Goal: Task Accomplishment & Management: Manage account settings

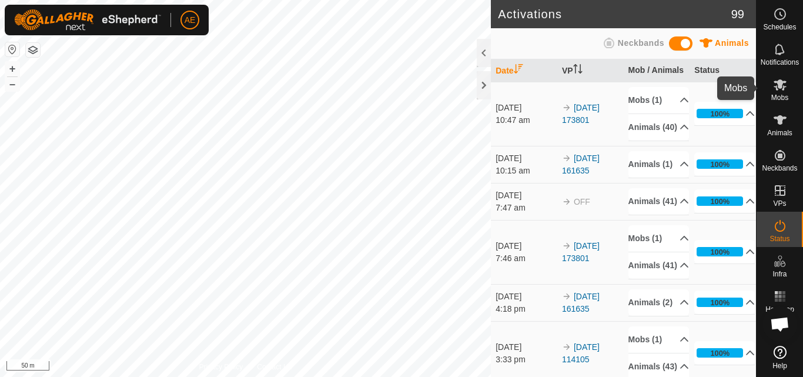
click at [778, 98] on span "Mobs" at bounding box center [779, 97] width 17 height 7
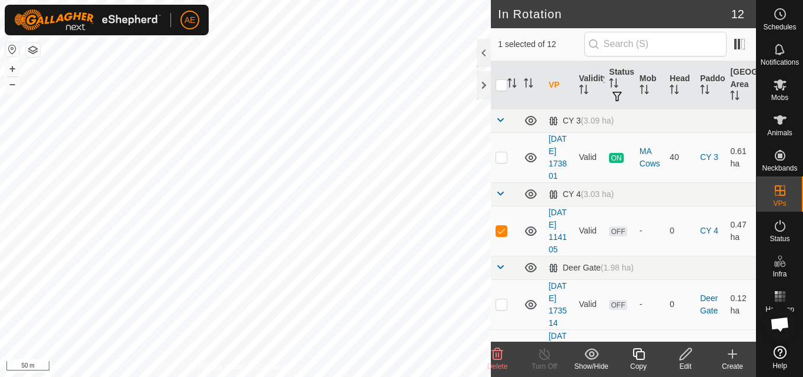
click at [688, 363] on div "Edit" at bounding box center [685, 366] width 47 height 11
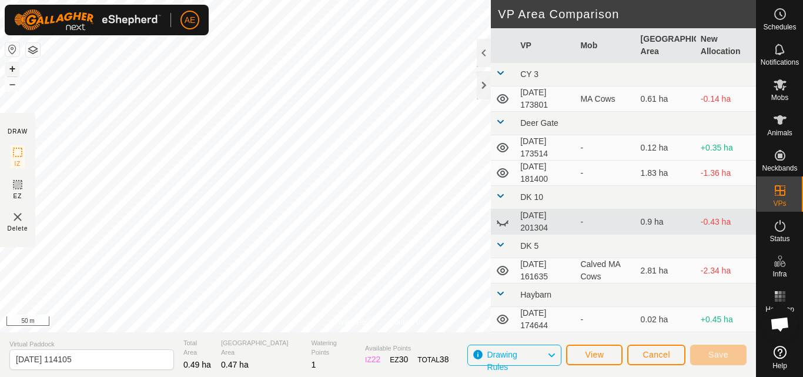
click at [13, 69] on button "+" at bounding box center [12, 69] width 14 height 14
click at [235, 334] on div "Privacy Policy Contact Us 2025-08-29 114105 Status: OFF Type: Inclusion Zone + …" at bounding box center [378, 188] width 756 height 377
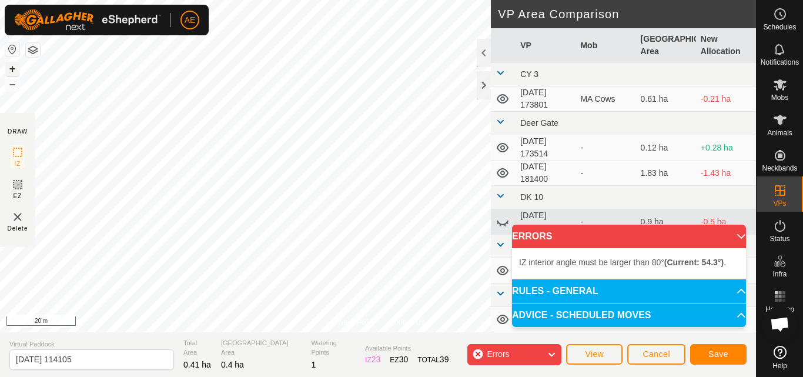
click at [14, 67] on button "+" at bounding box center [12, 69] width 14 height 14
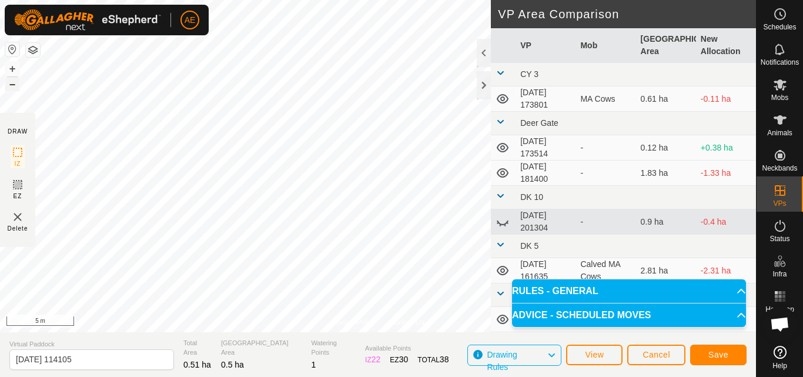
click at [16, 90] on button "–" at bounding box center [12, 84] width 14 height 14
click at [483, 82] on div at bounding box center [484, 85] width 14 height 28
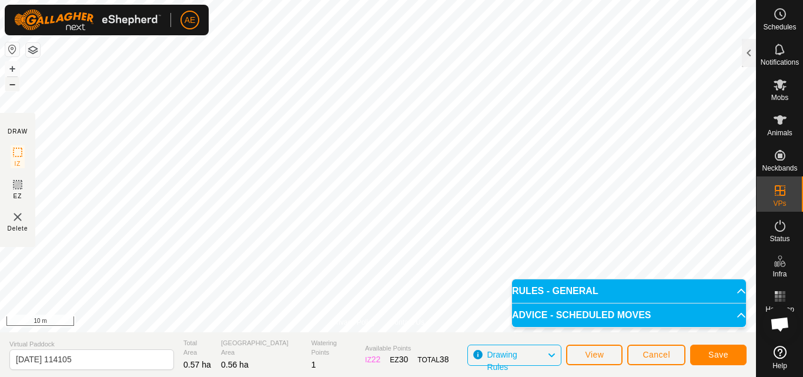
click at [12, 85] on button "–" at bounding box center [12, 84] width 14 height 14
click at [722, 356] on span "Save" at bounding box center [718, 354] width 20 height 9
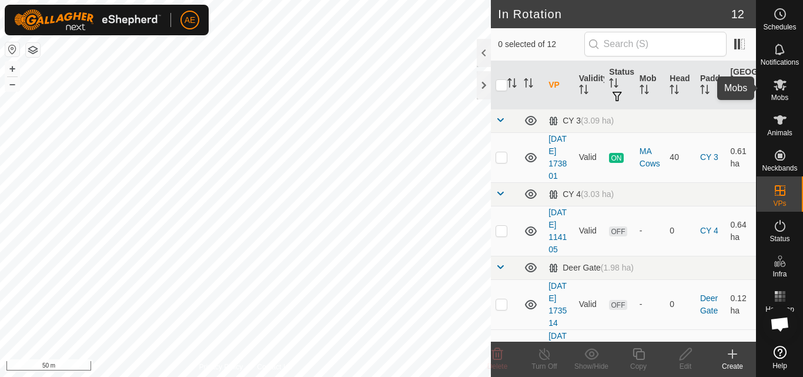
click at [777, 90] on icon at bounding box center [780, 84] width 13 height 11
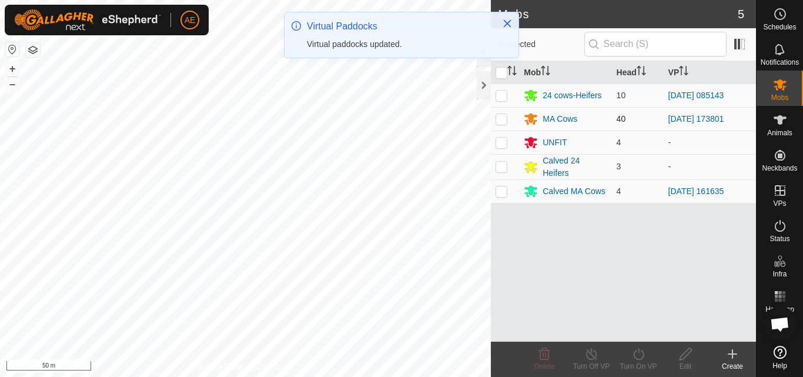
click at [501, 121] on p-checkbox at bounding box center [502, 118] width 12 height 9
checkbox input "true"
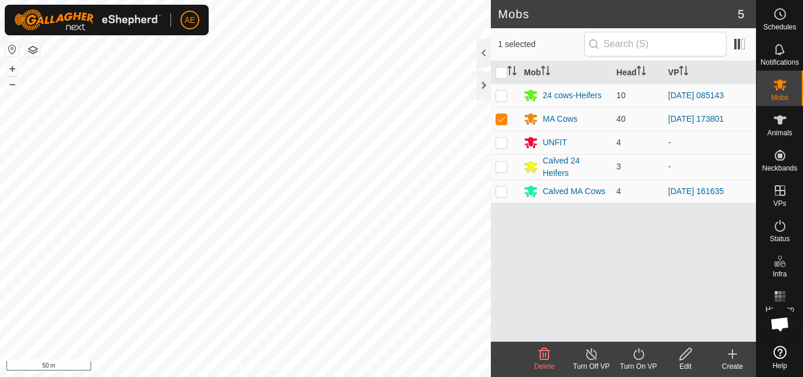
click at [640, 357] on icon at bounding box center [638, 354] width 15 height 14
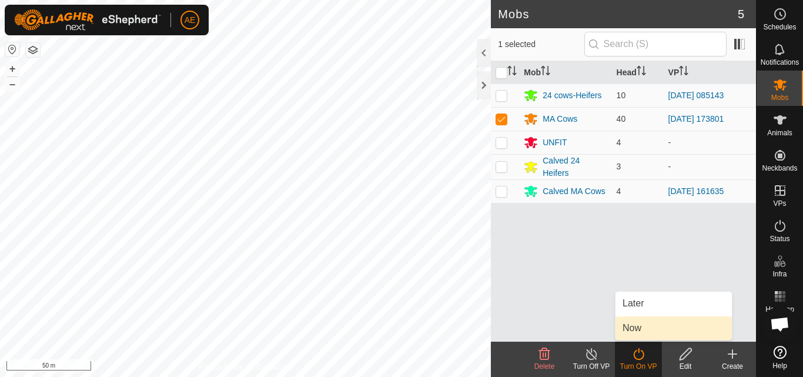
click at [636, 328] on link "Now" at bounding box center [673, 328] width 116 height 24
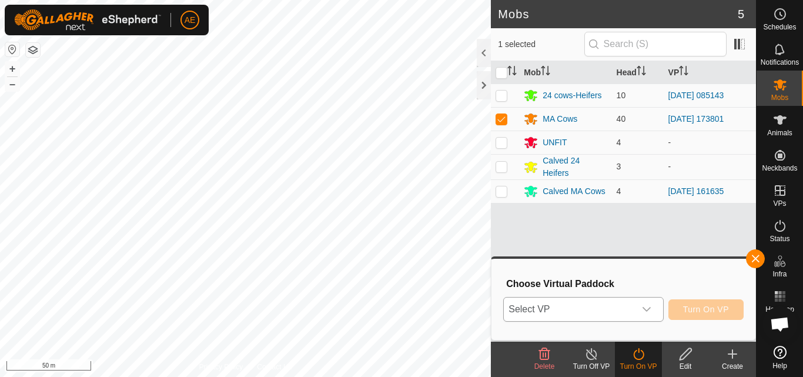
click at [647, 307] on icon "dropdown trigger" at bounding box center [646, 308] width 9 height 9
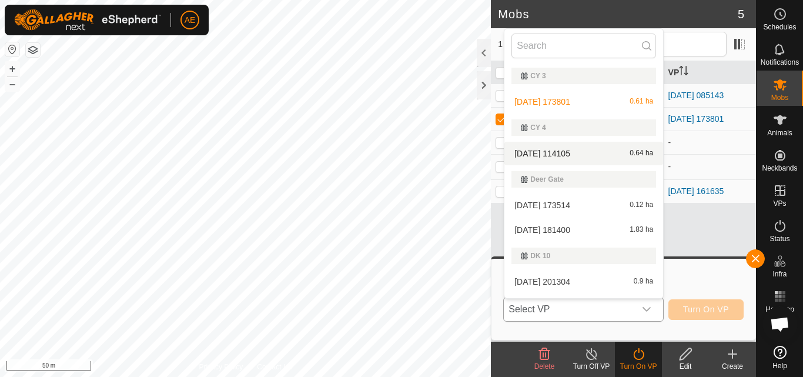
click at [601, 156] on li "2025-08-29 114105 0.64 ha" at bounding box center [583, 154] width 159 height 24
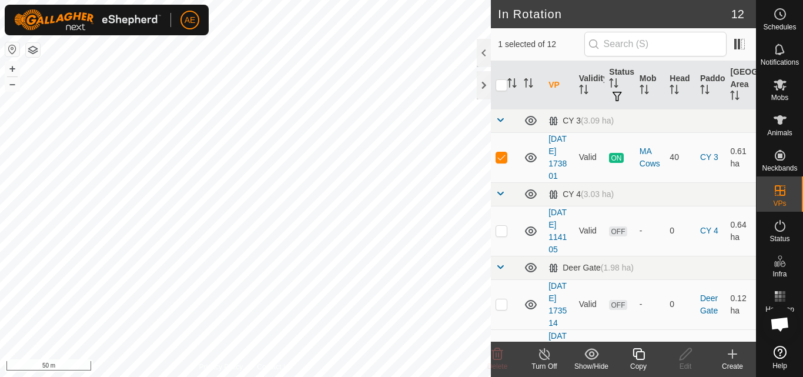
click at [538, 357] on icon at bounding box center [544, 354] width 15 height 14
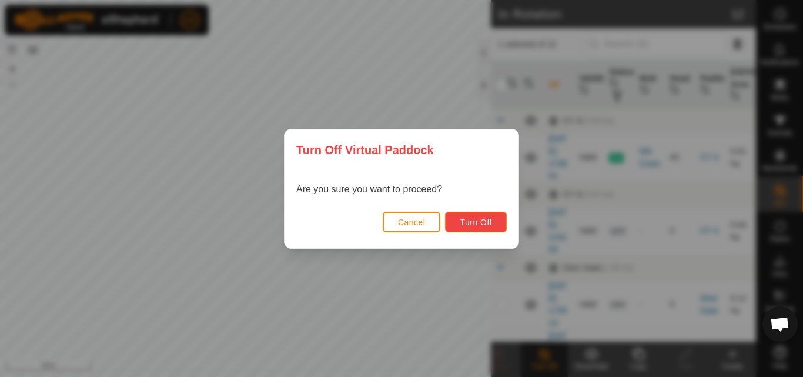
click at [472, 219] on span "Turn Off" at bounding box center [476, 221] width 32 height 9
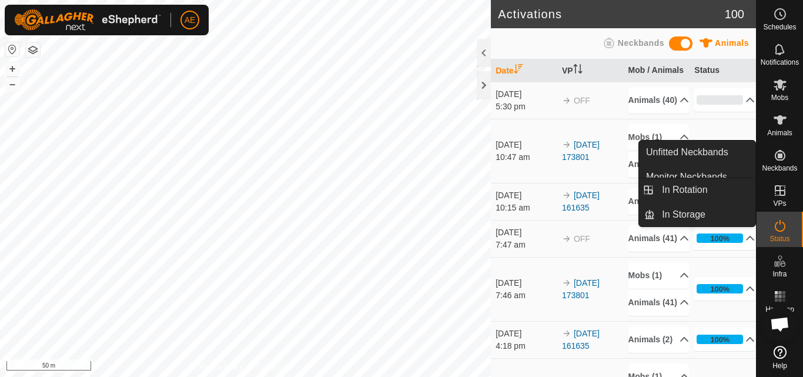
click at [785, 191] on icon at bounding box center [780, 190] width 14 height 14
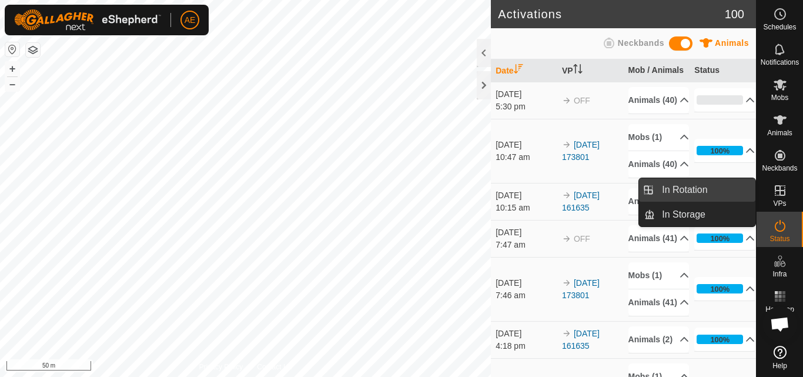
click at [712, 187] on link "In Rotation" at bounding box center [705, 190] width 101 height 24
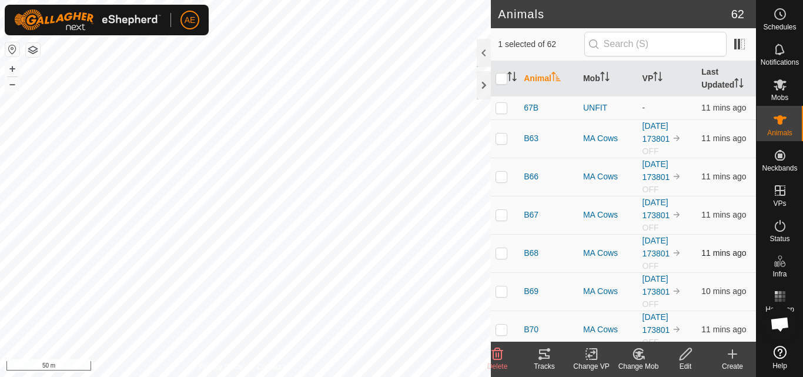
checkbox input "false"
checkbox input "true"
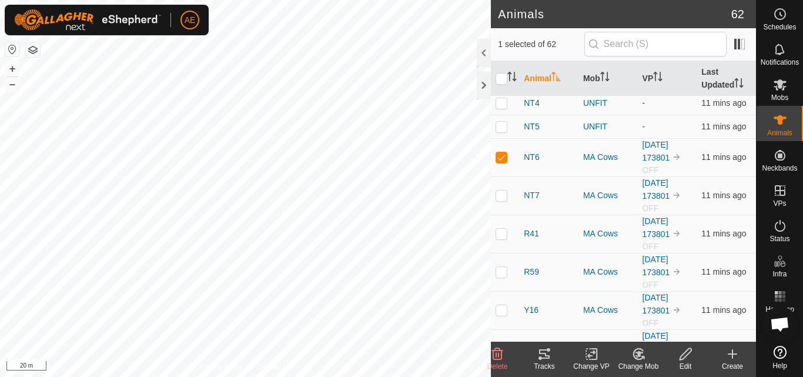
scroll to position [978, 0]
click at [649, 155] on link "[DATE] 173801" at bounding box center [656, 151] width 28 height 22
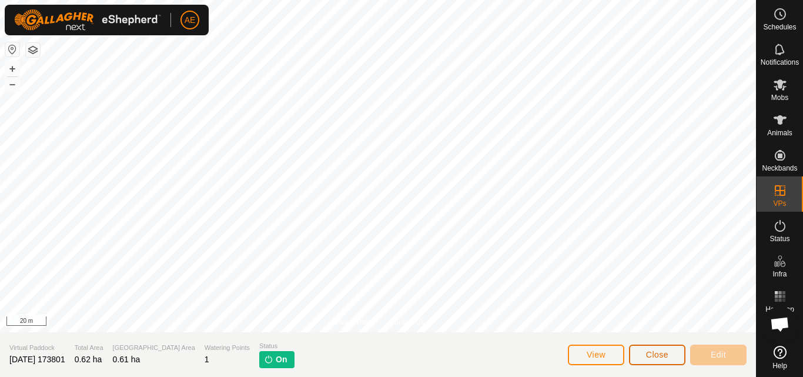
click at [670, 355] on button "Close" at bounding box center [657, 354] width 56 height 21
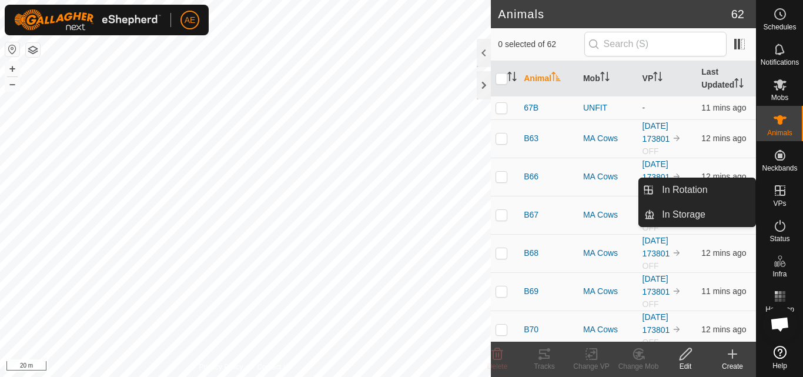
click at [784, 196] on icon at bounding box center [780, 190] width 11 height 11
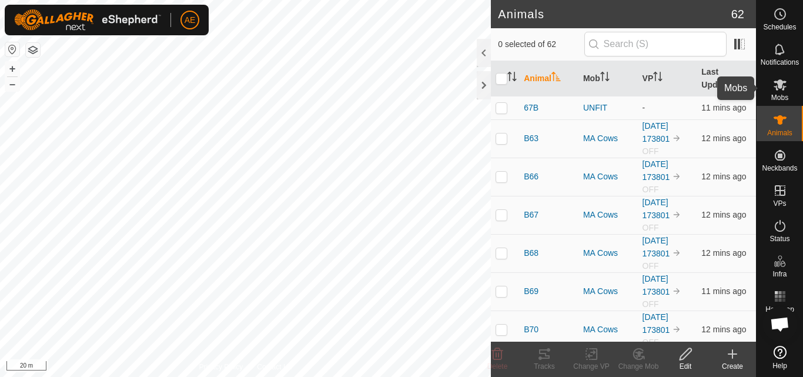
click at [777, 88] on icon at bounding box center [780, 85] width 14 height 14
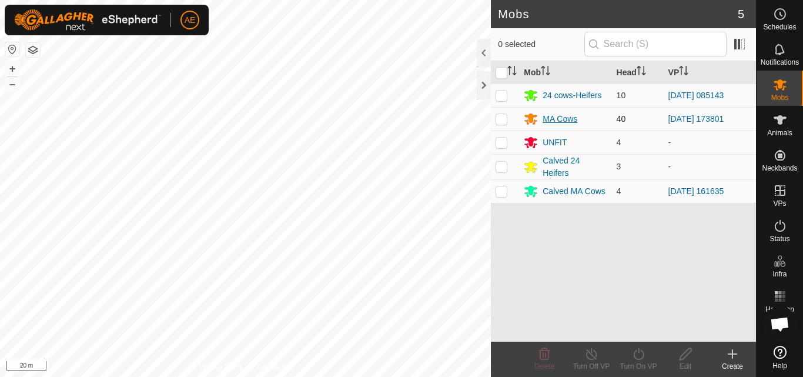
click at [561, 115] on div "MA Cows" at bounding box center [560, 119] width 35 height 12
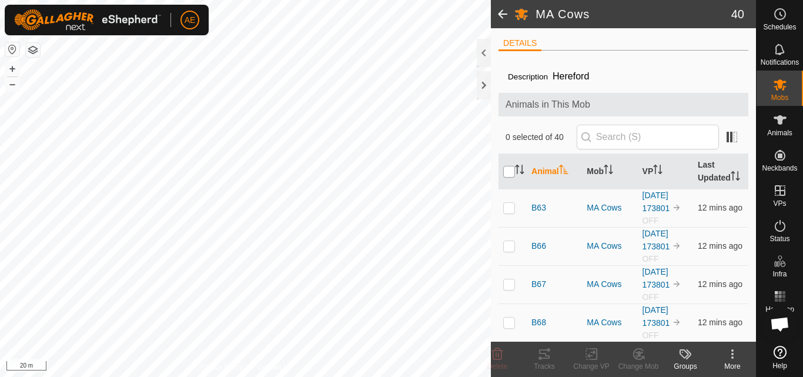
click at [508, 178] on input "checkbox" at bounding box center [509, 172] width 12 height 12
checkbox input "true"
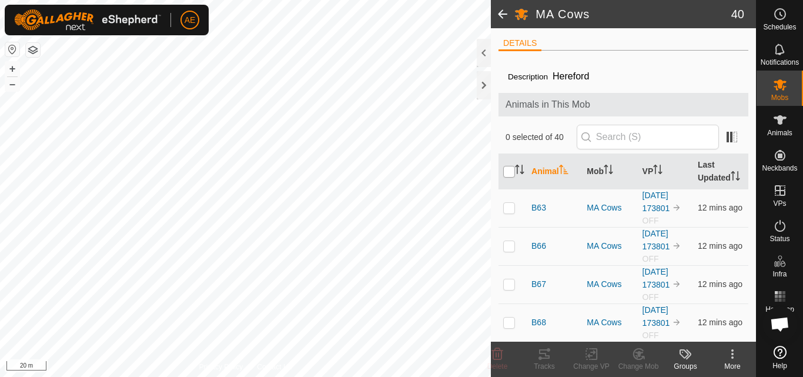
checkbox input "true"
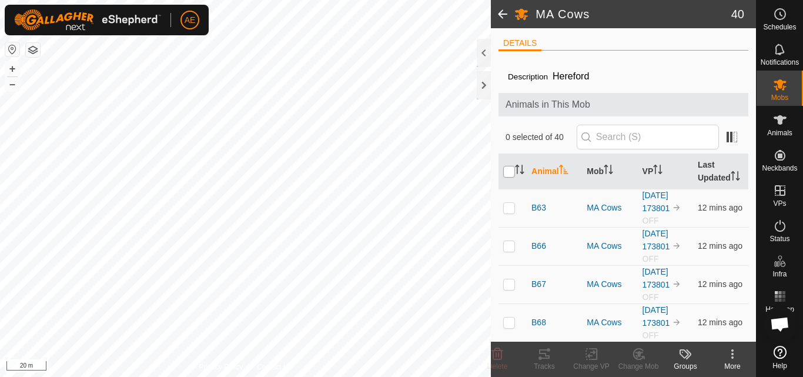
checkbox input "true"
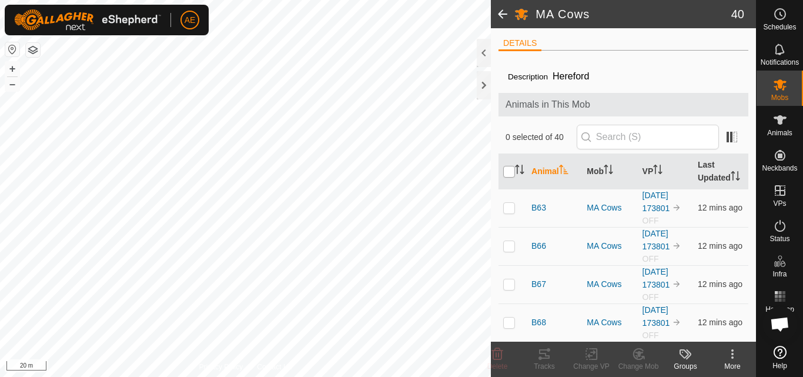
checkbox input "true"
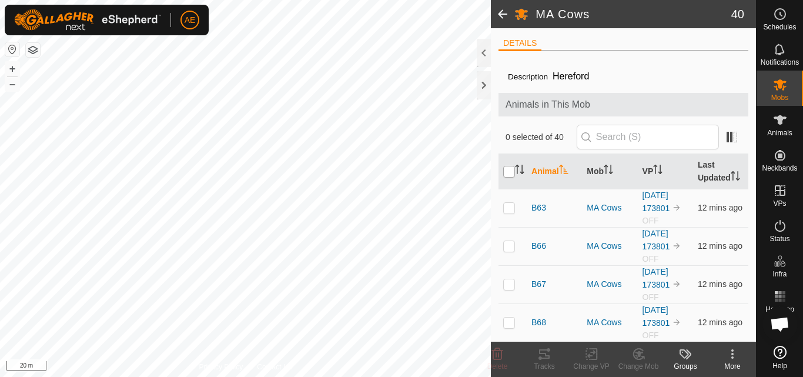
checkbox input "true"
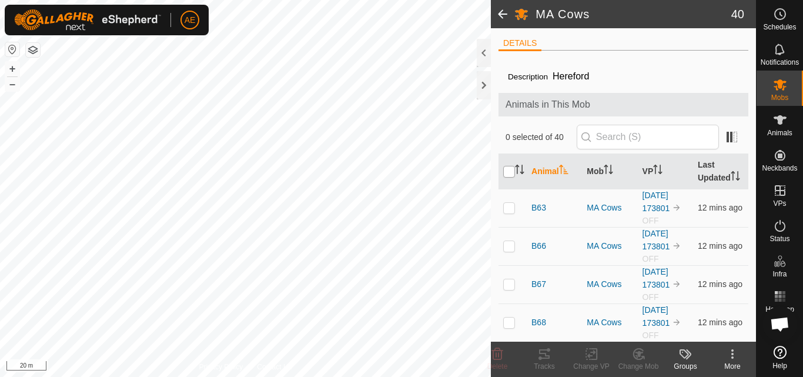
checkbox input "true"
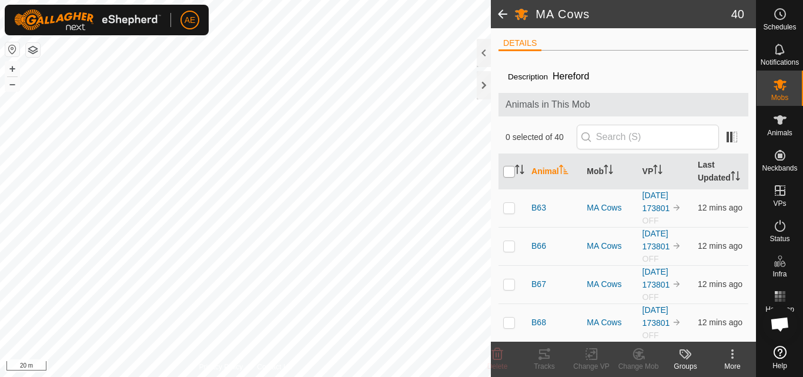
checkbox input "true"
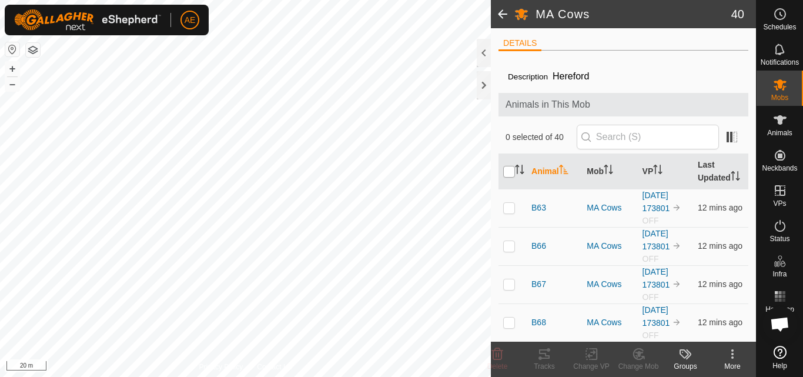
checkbox input "true"
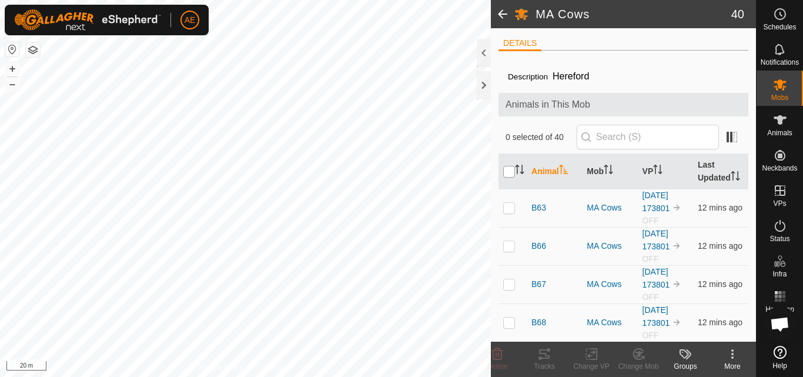
checkbox input "true"
click at [589, 358] on icon at bounding box center [591, 354] width 15 height 14
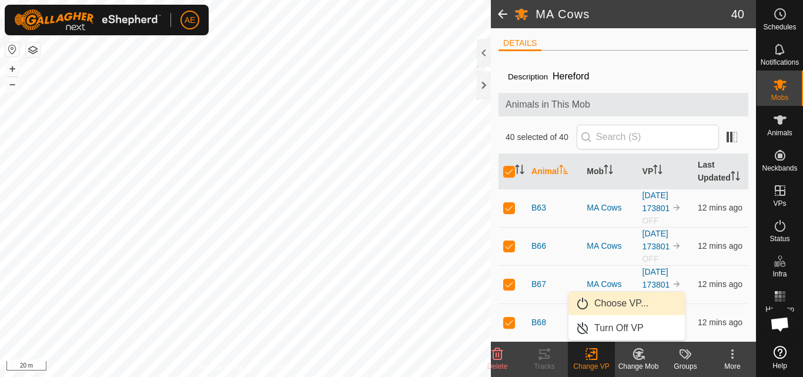
click at [619, 300] on link "Choose VP..." at bounding box center [626, 304] width 116 height 24
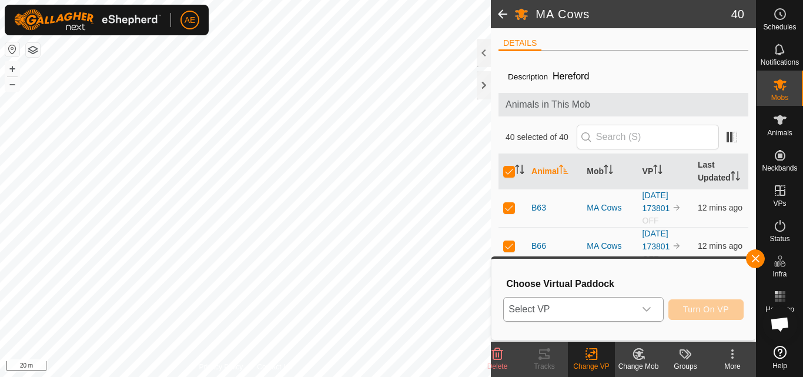
click at [650, 312] on icon "dropdown trigger" at bounding box center [646, 308] width 9 height 9
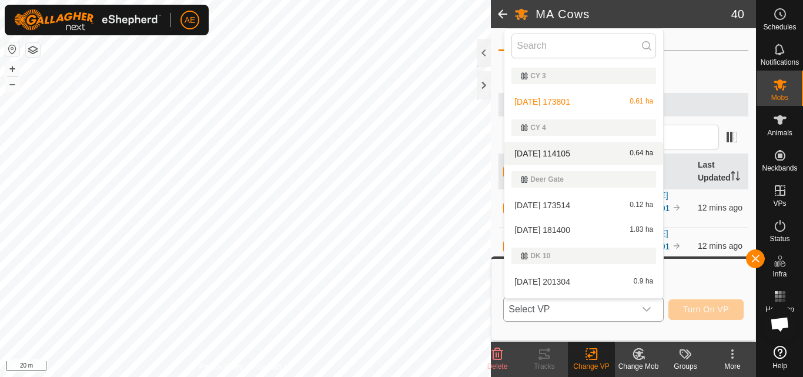
click at [587, 150] on li "2025-08-29 114105 0.64 ha" at bounding box center [583, 154] width 159 height 24
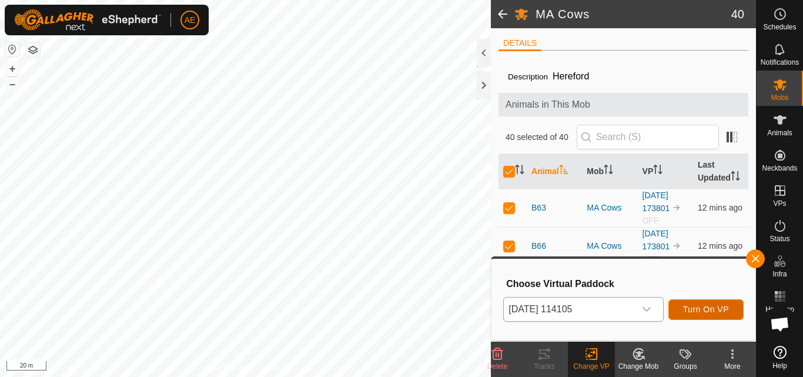
click at [702, 310] on span "Turn On VP" at bounding box center [706, 308] width 46 height 9
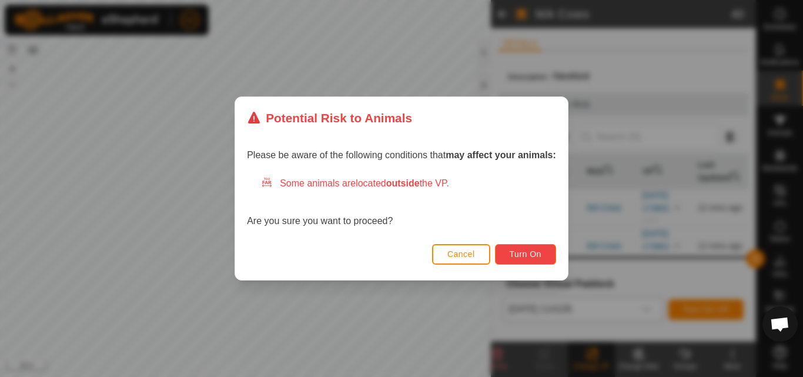
click at [543, 250] on button "Turn On" at bounding box center [525, 254] width 61 height 21
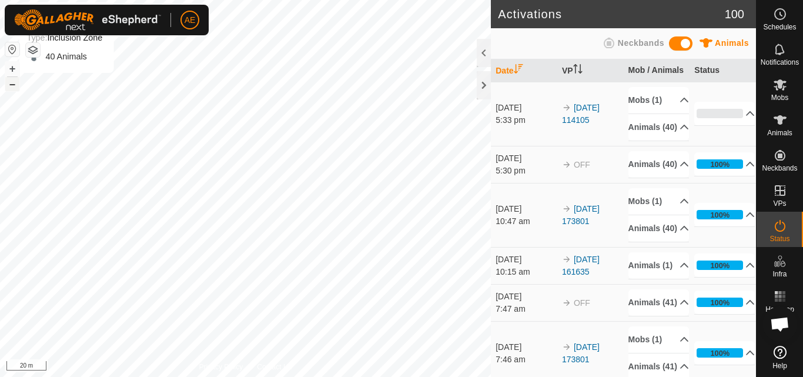
click at [13, 85] on button "–" at bounding box center [12, 84] width 14 height 14
click at [12, 68] on button "+" at bounding box center [12, 69] width 14 height 14
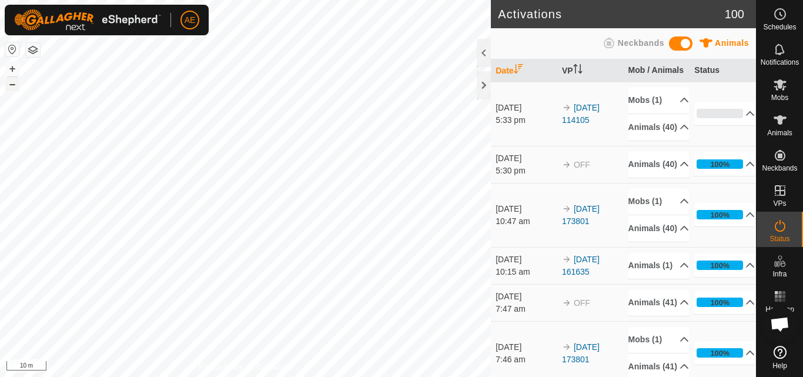
click at [15, 83] on button "–" at bounding box center [12, 84] width 14 height 14
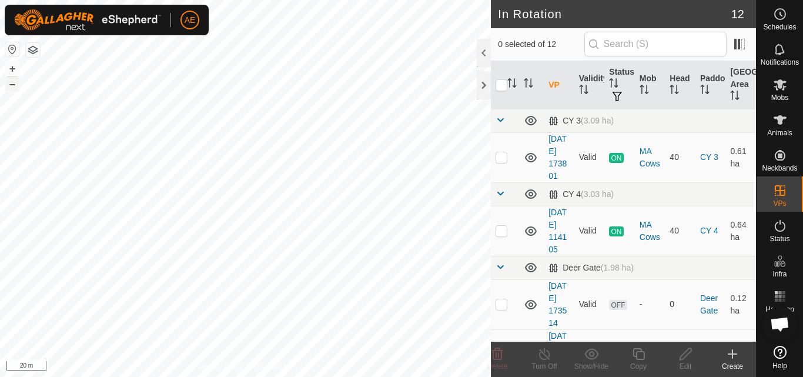
checkbox input "true"
click at [541, 357] on icon at bounding box center [544, 354] width 15 height 14
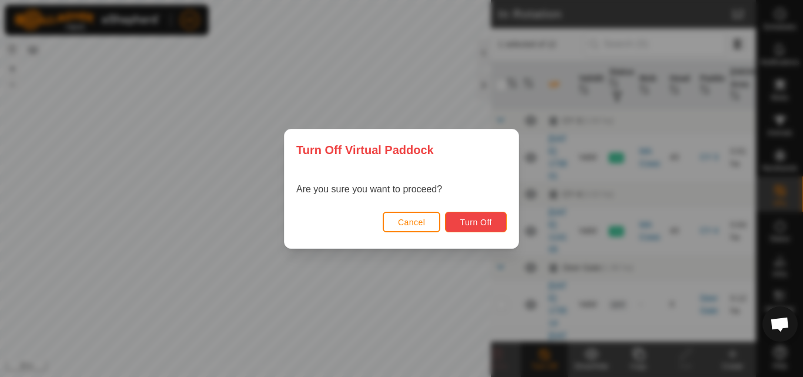
click at [489, 216] on button "Turn Off" at bounding box center [476, 222] width 62 height 21
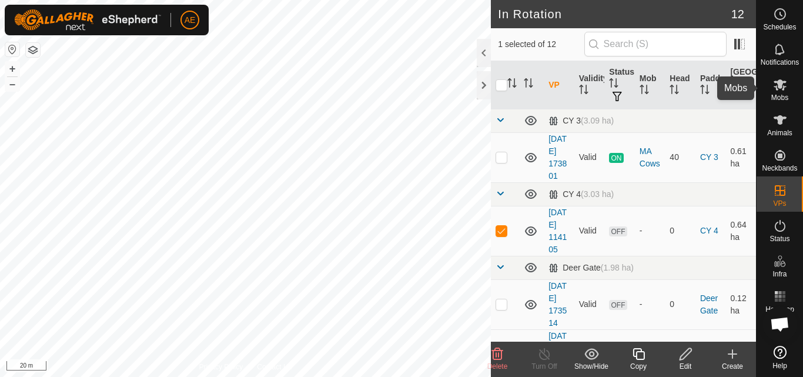
click at [780, 96] on span "Mobs" at bounding box center [779, 97] width 17 height 7
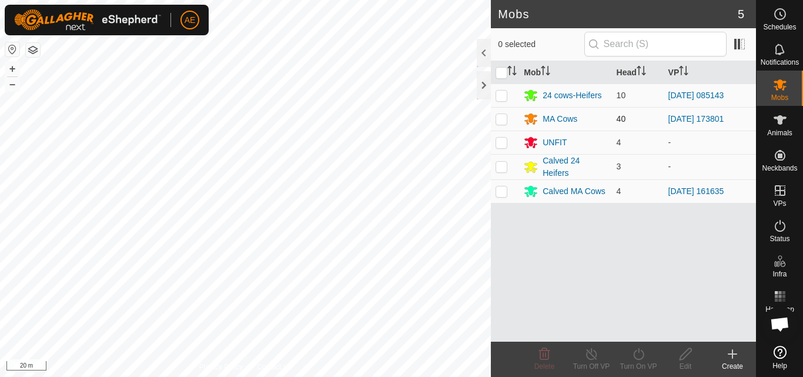
click at [503, 116] on p-checkbox at bounding box center [502, 118] width 12 height 9
checkbox input "true"
click at [561, 117] on div "MA Cows" at bounding box center [560, 119] width 35 height 12
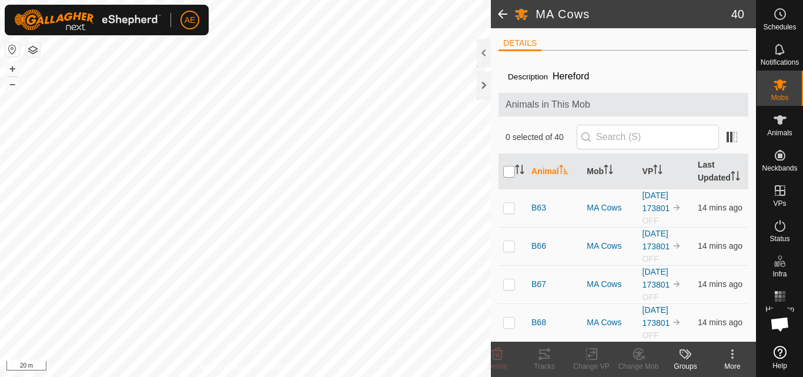
click at [506, 178] on input "checkbox" at bounding box center [509, 172] width 12 height 12
checkbox input "true"
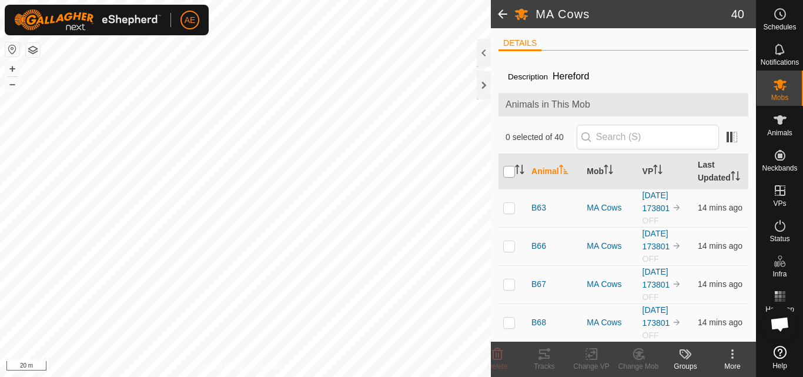
checkbox input "true"
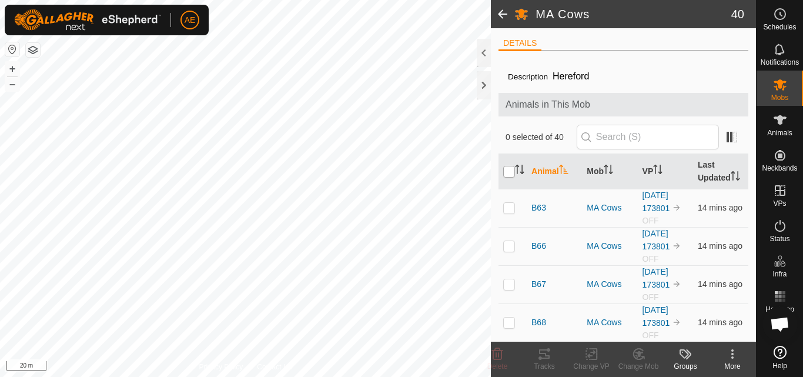
checkbox input "true"
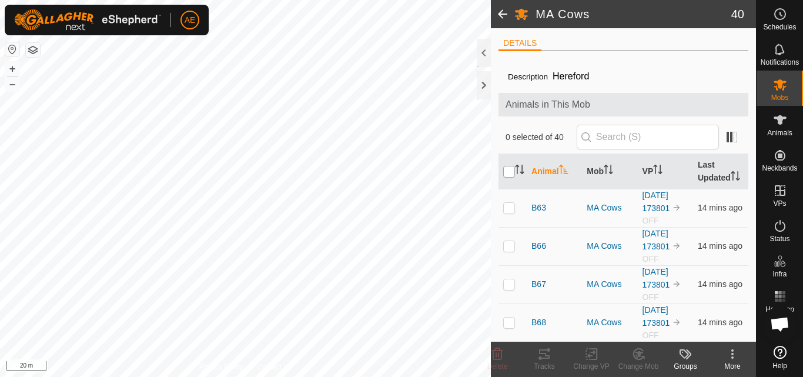
checkbox input "true"
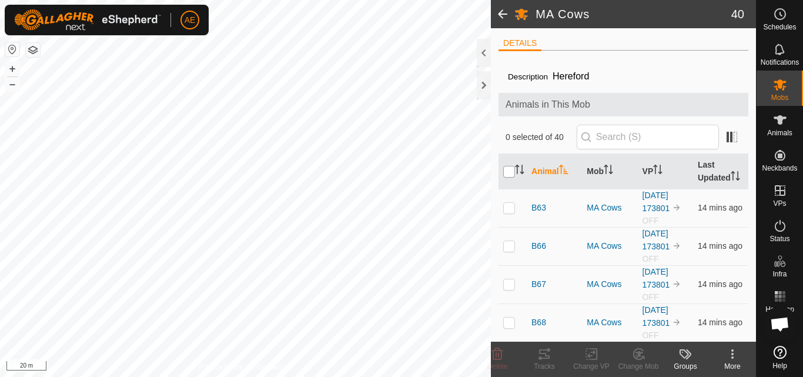
checkbox input "true"
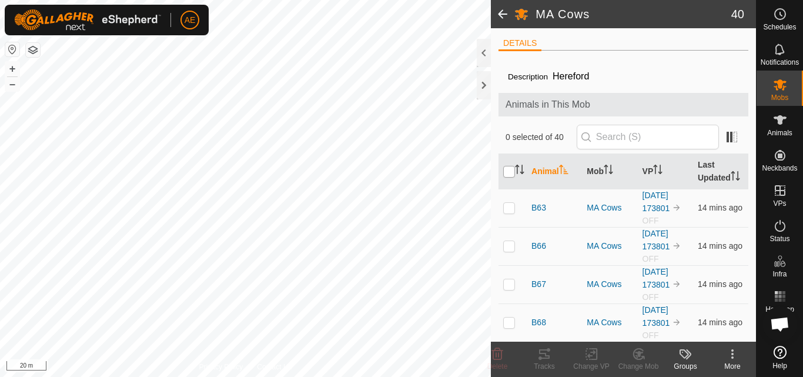
checkbox input "true"
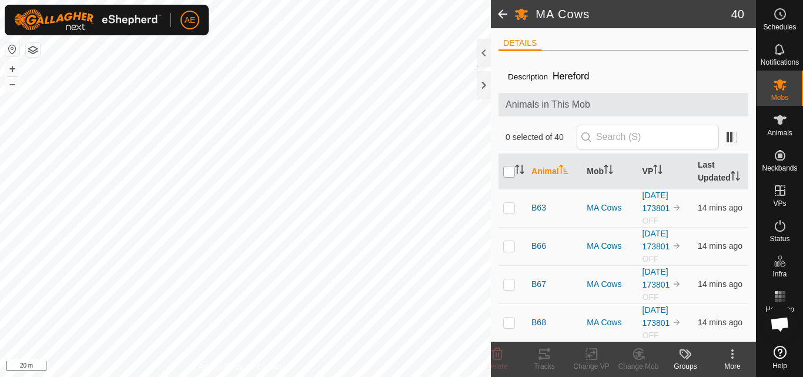
checkbox input "true"
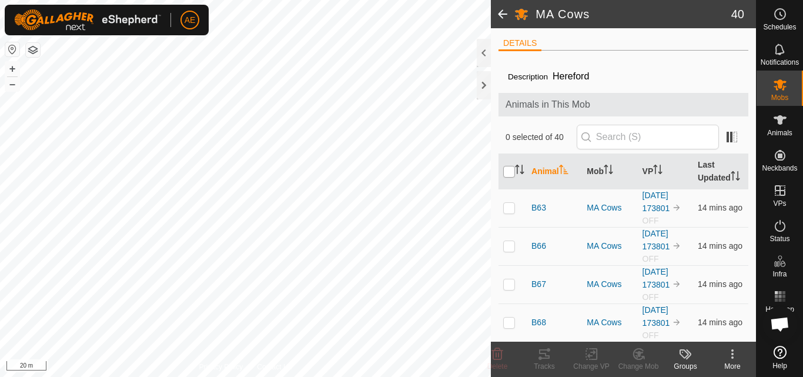
checkbox input "true"
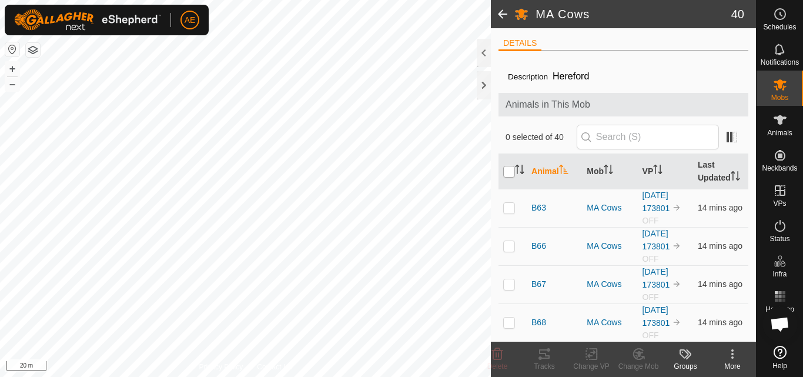
checkbox input "true"
click at [593, 352] on icon at bounding box center [591, 354] width 8 height 8
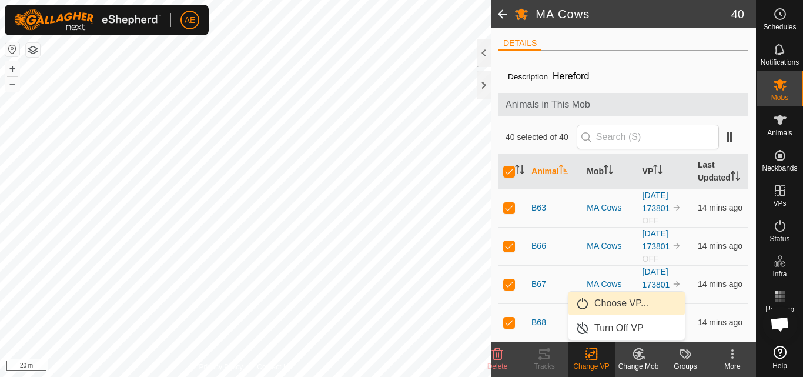
click at [609, 304] on link "Choose VP..." at bounding box center [626, 304] width 116 height 24
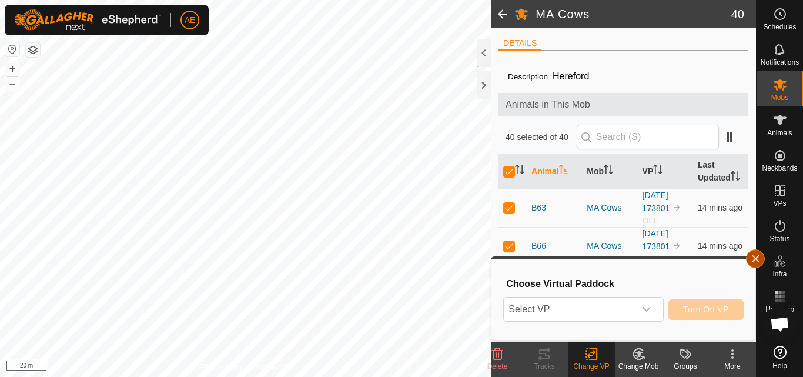
click at [758, 261] on button "button" at bounding box center [755, 258] width 19 height 19
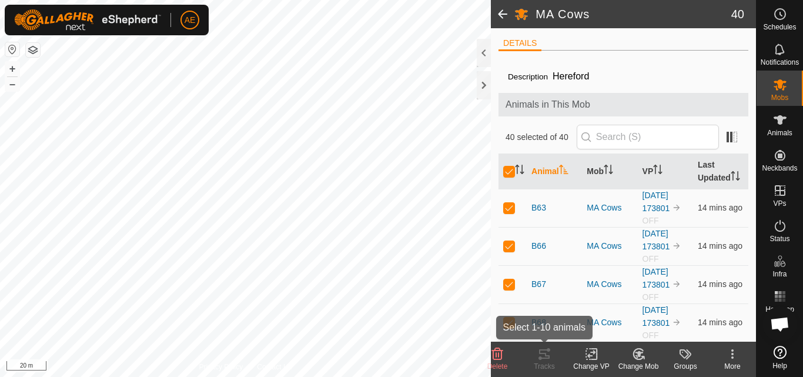
click at [593, 363] on div "Change VP" at bounding box center [591, 366] width 47 height 11
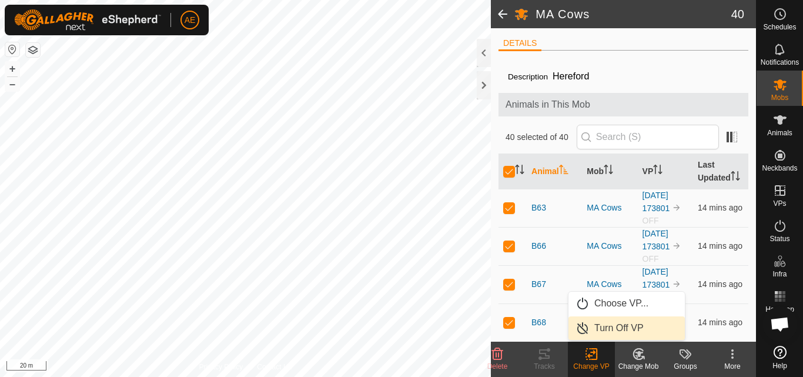
click at [597, 326] on link "Turn Off VP" at bounding box center [626, 328] width 116 height 24
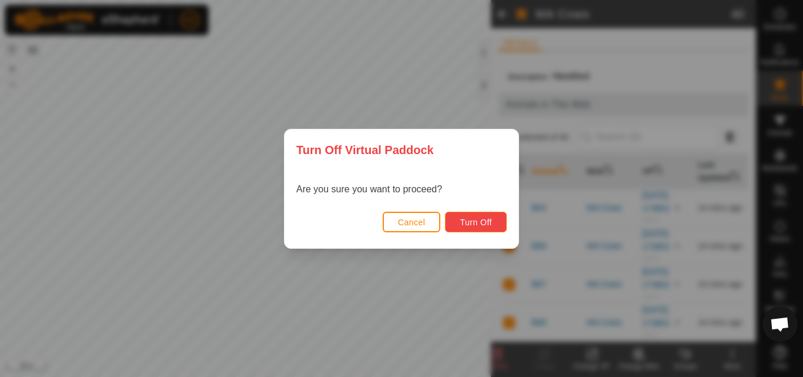
click at [473, 219] on span "Turn Off" at bounding box center [476, 221] width 32 height 9
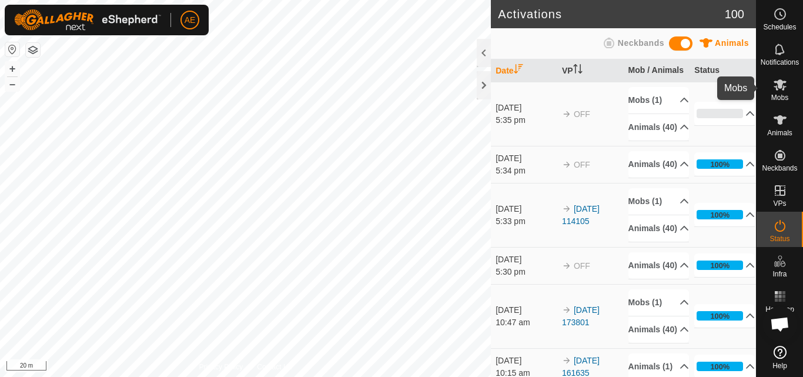
click at [784, 95] on span "Mobs" at bounding box center [779, 97] width 17 height 7
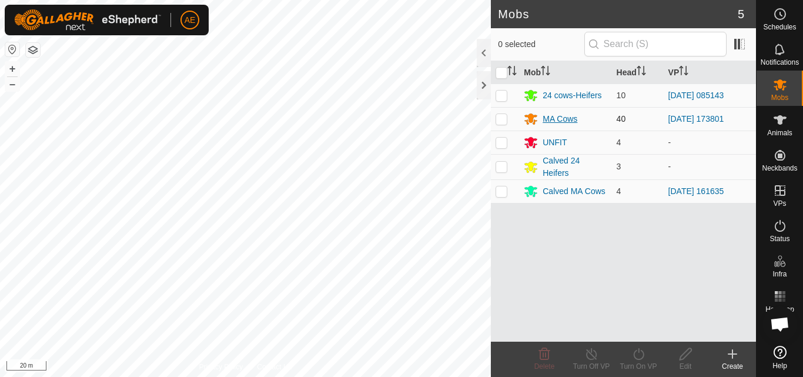
click at [554, 119] on div "MA Cows" at bounding box center [560, 119] width 35 height 12
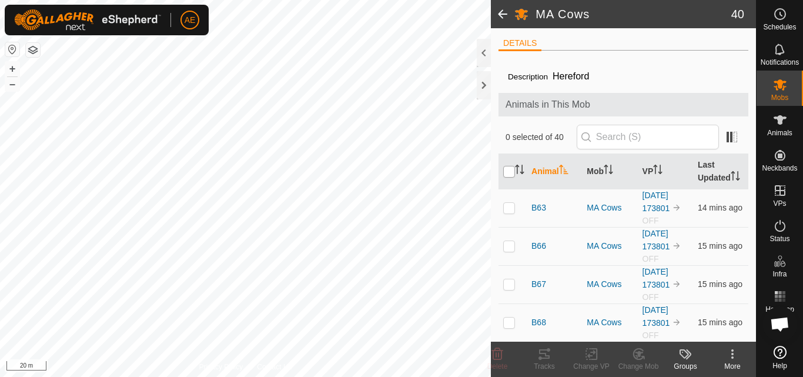
click at [510, 178] on input "checkbox" at bounding box center [509, 172] width 12 height 12
checkbox input "true"
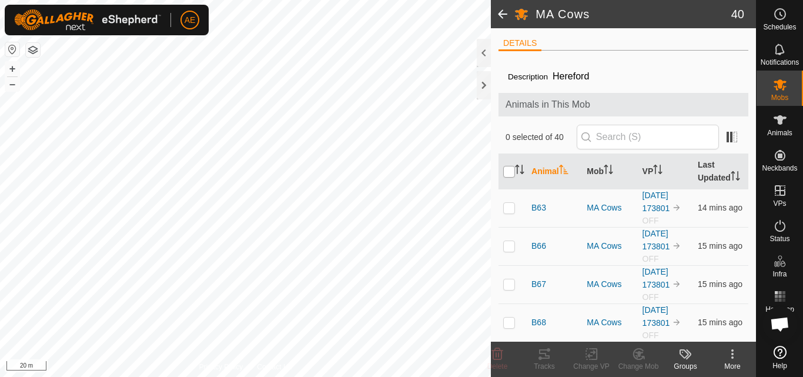
checkbox input "true"
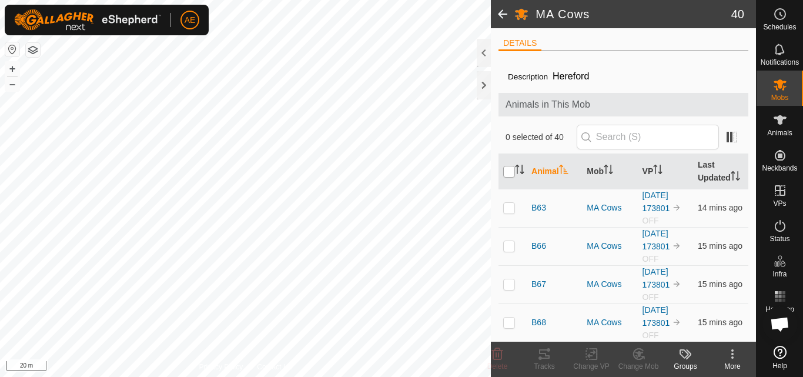
checkbox input "true"
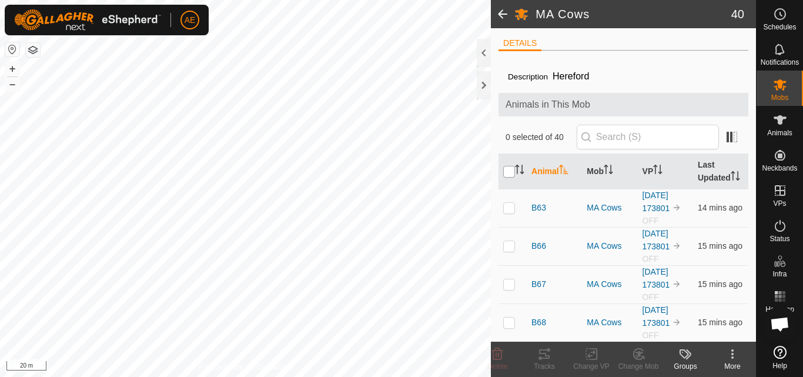
checkbox input "true"
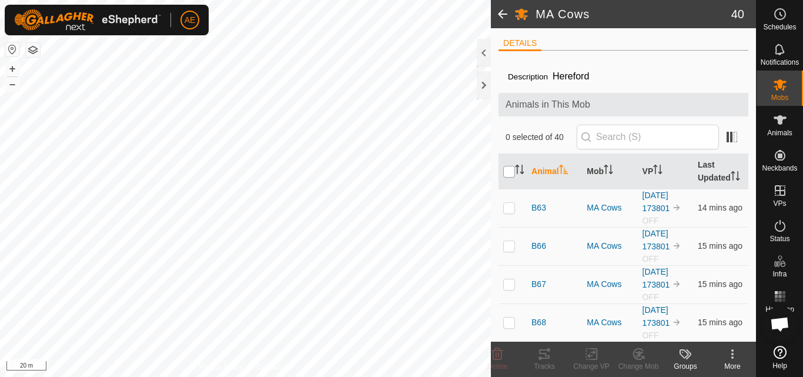
checkbox input "true"
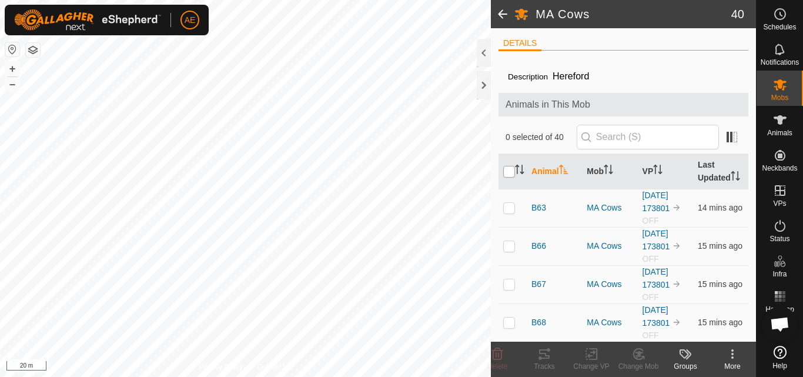
checkbox input "true"
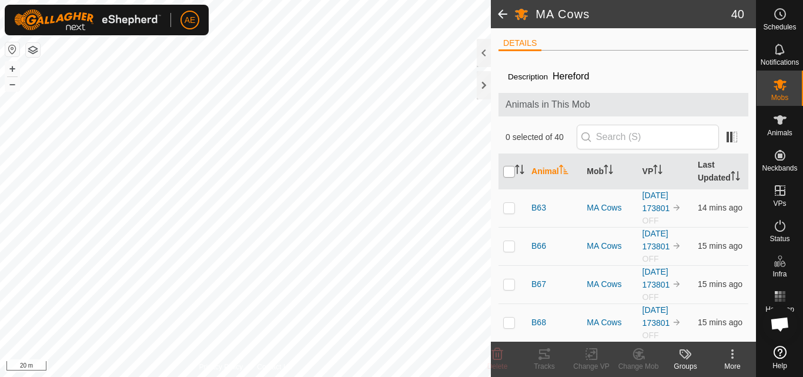
checkbox input "true"
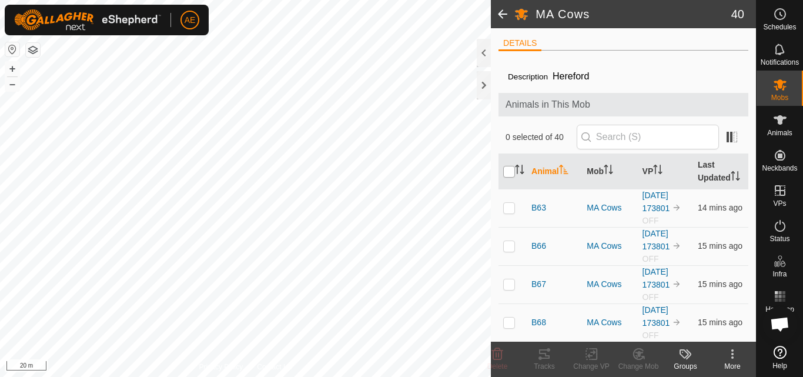
checkbox input "true"
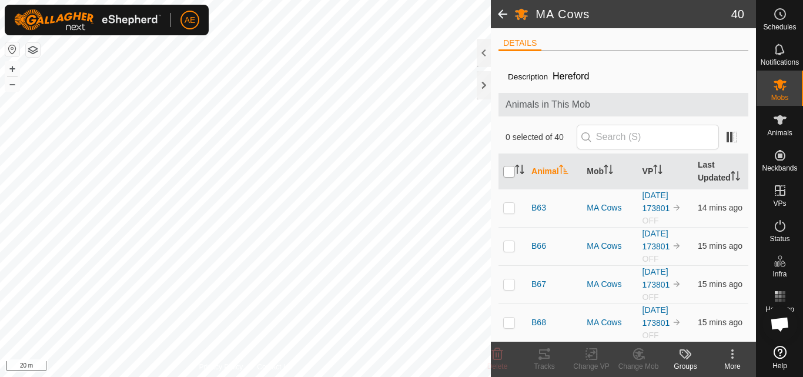
checkbox input "true"
click at [587, 359] on rect at bounding box center [591, 354] width 11 height 11
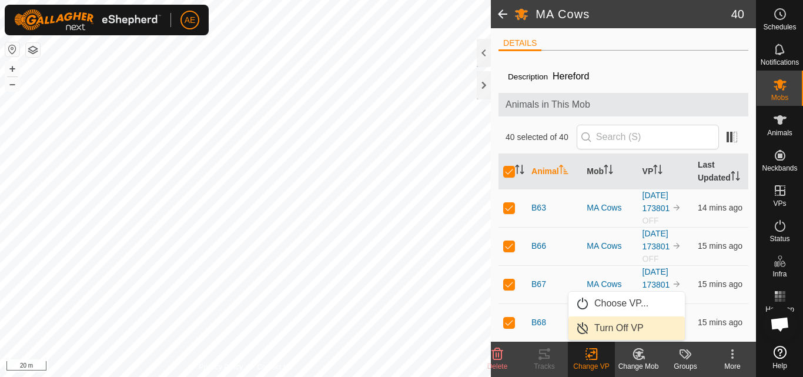
click at [612, 326] on link "Turn Off VP" at bounding box center [626, 328] width 116 height 24
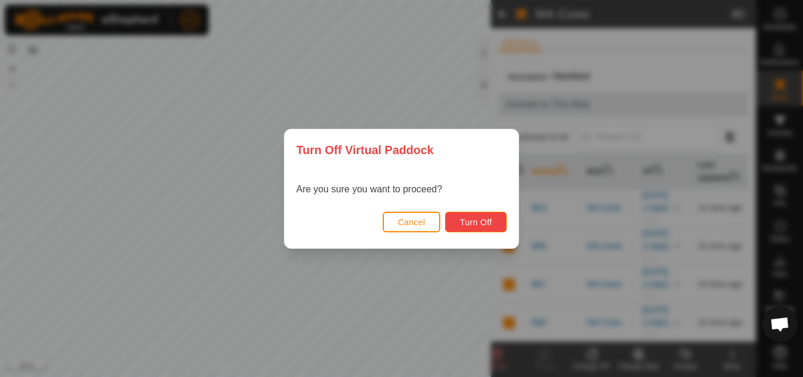
click at [487, 224] on span "Turn Off" at bounding box center [476, 221] width 32 height 9
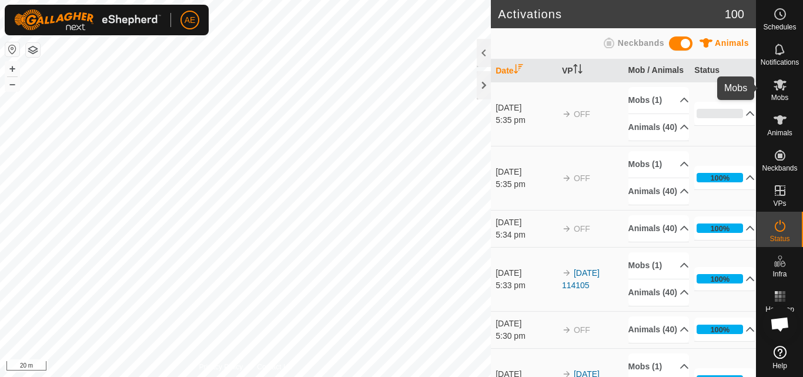
click at [784, 94] on span "Mobs" at bounding box center [779, 97] width 17 height 7
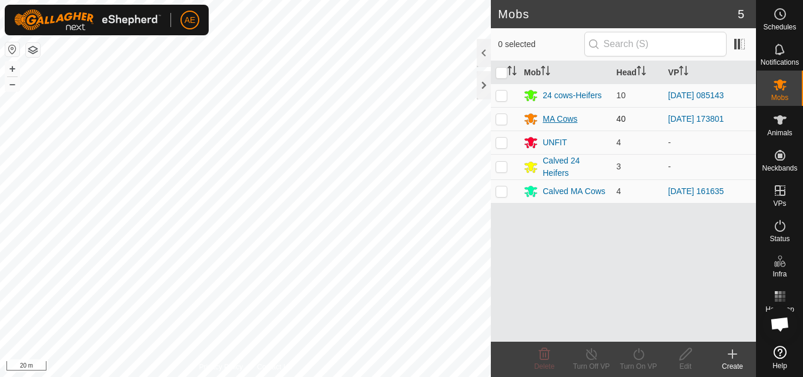
click at [573, 118] on div "MA Cows" at bounding box center [560, 119] width 35 height 12
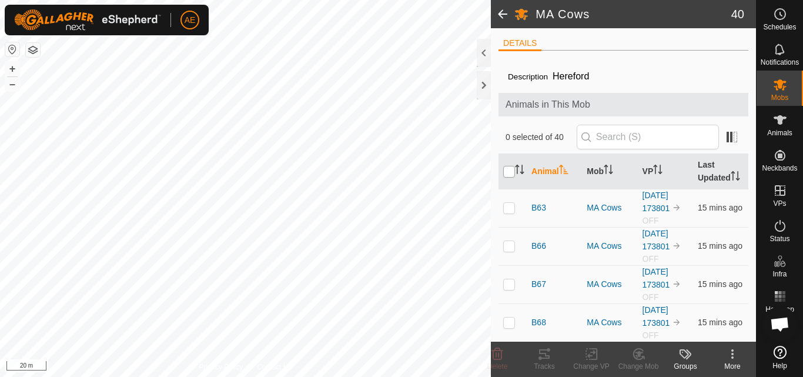
click at [510, 178] on input "checkbox" at bounding box center [509, 172] width 12 height 12
checkbox input "true"
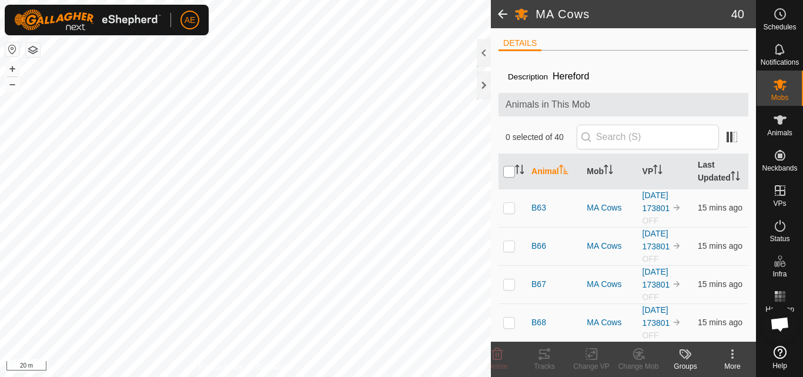
checkbox input "true"
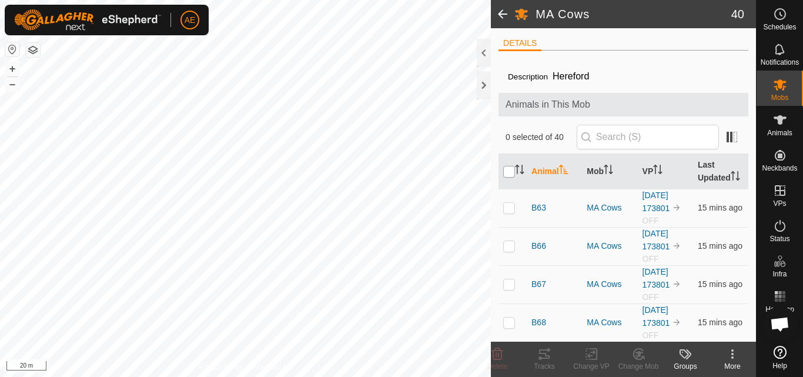
checkbox input "true"
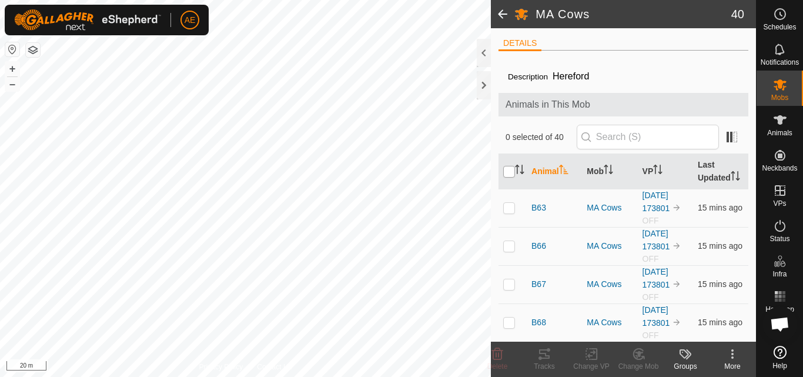
checkbox input "true"
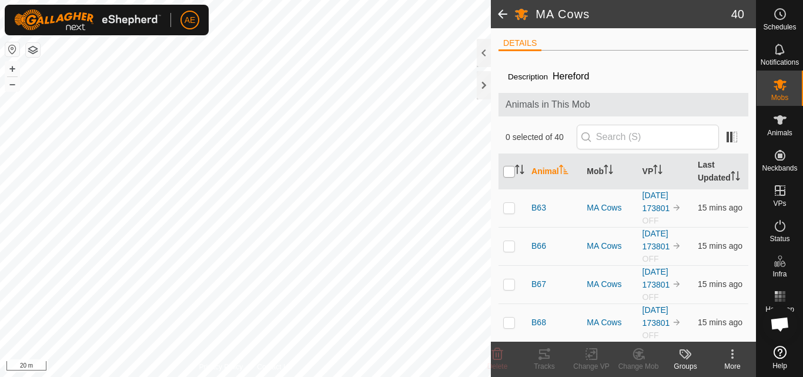
checkbox input "true"
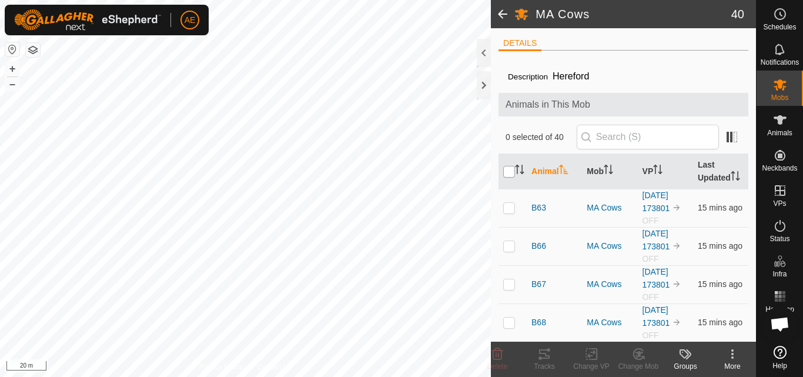
checkbox input "true"
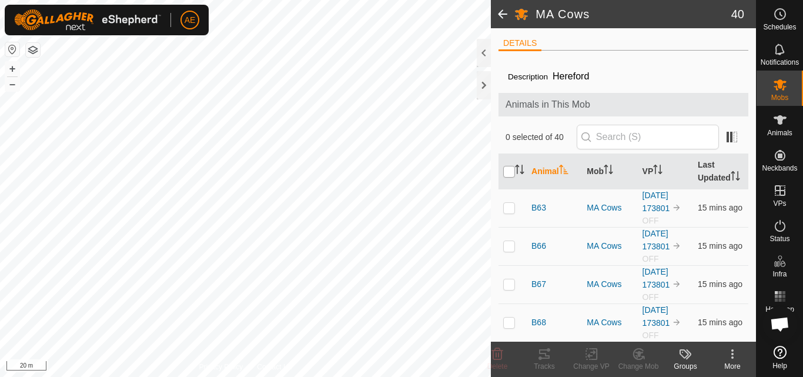
checkbox input "true"
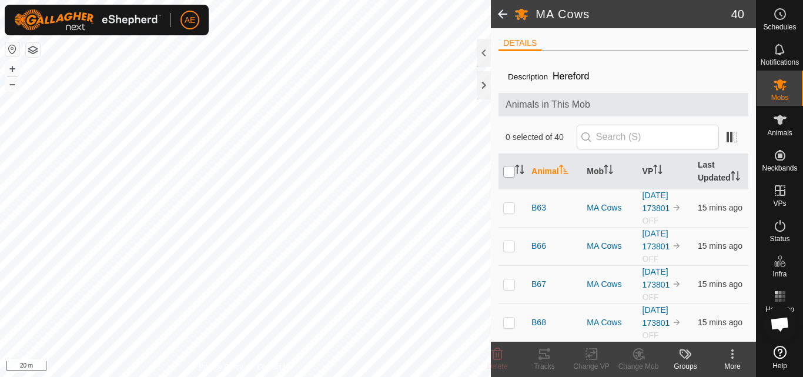
checkbox input "true"
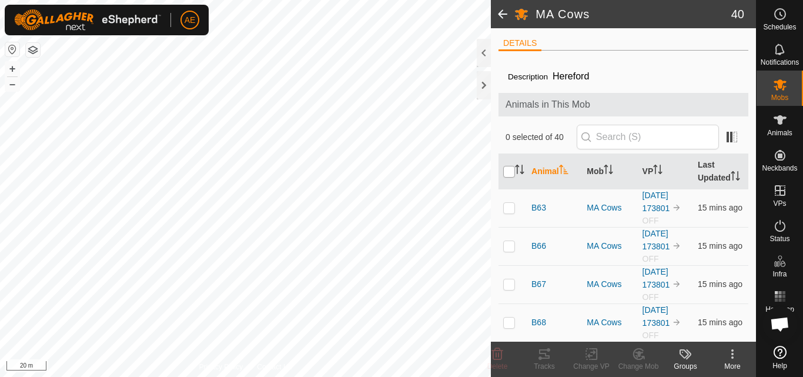
checkbox input "true"
click at [591, 355] on icon at bounding box center [591, 354] width 8 height 8
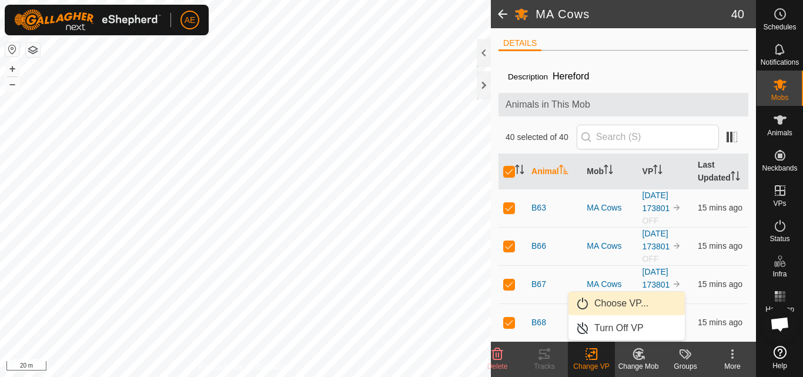
click at [614, 302] on link "Choose VP..." at bounding box center [626, 304] width 116 height 24
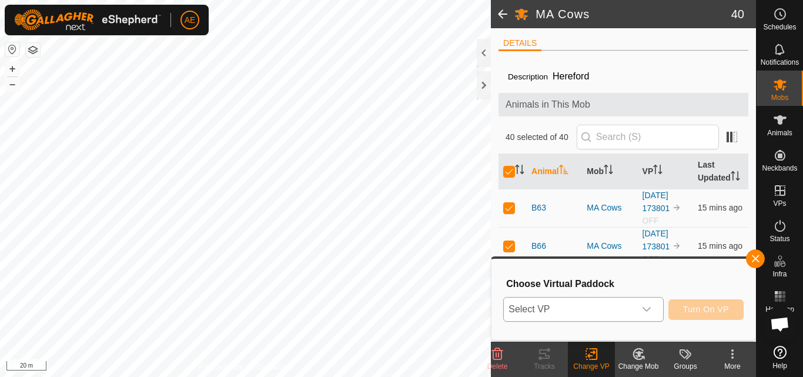
click at [647, 310] on icon "dropdown trigger" at bounding box center [646, 309] width 8 height 5
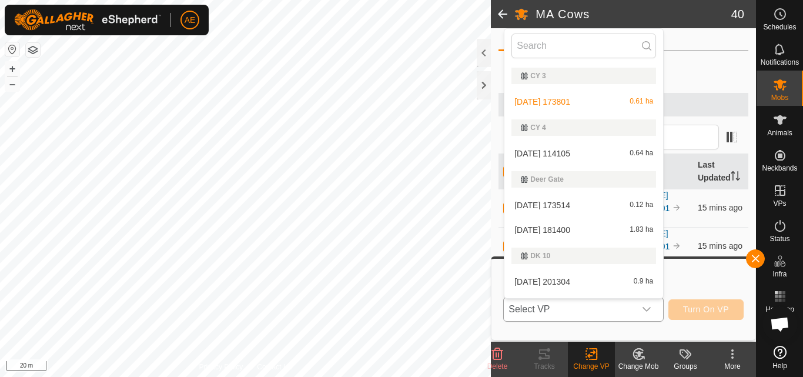
click at [575, 151] on li "2025-08-29 114105 0.64 ha" at bounding box center [583, 154] width 159 height 24
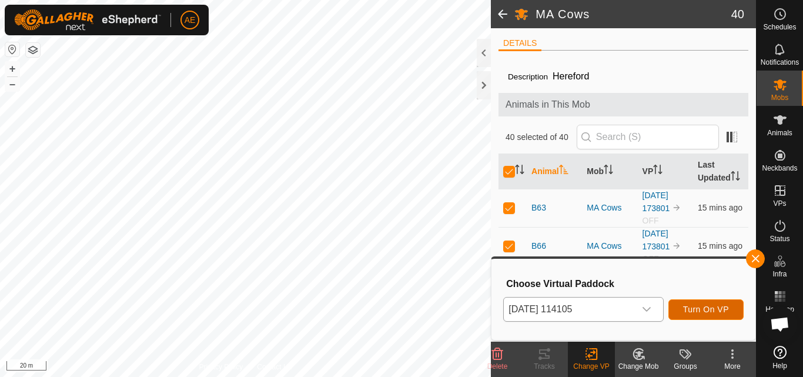
click at [717, 313] on span "Turn On VP" at bounding box center [706, 308] width 46 height 9
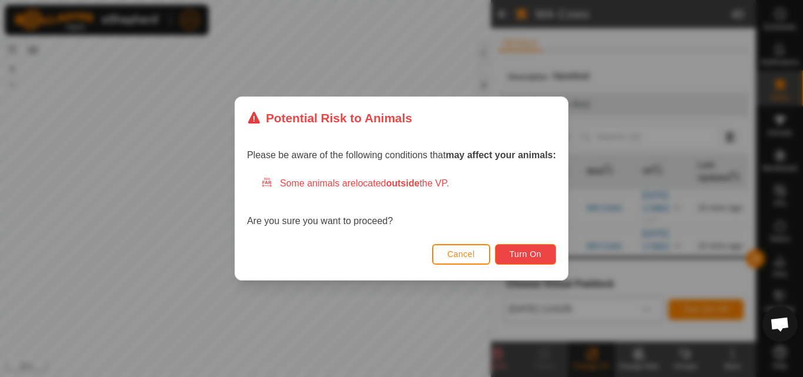
click at [546, 249] on button "Turn On" at bounding box center [525, 254] width 61 height 21
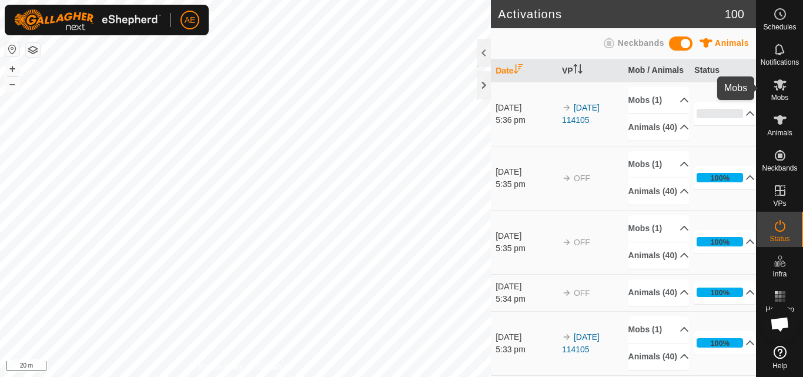
click at [782, 90] on icon at bounding box center [780, 85] width 14 height 14
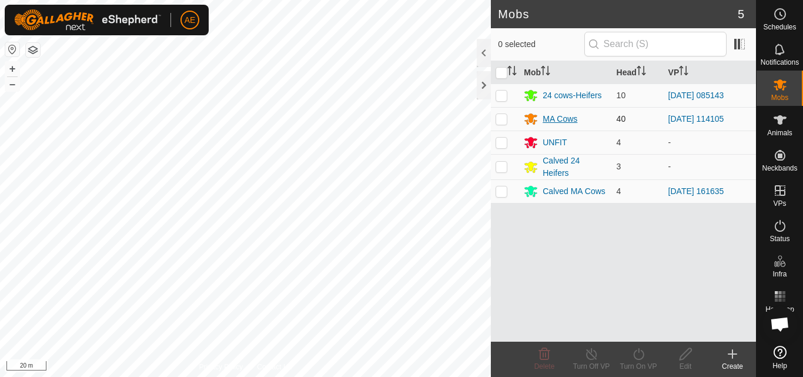
click at [552, 119] on div "MA Cows" at bounding box center [560, 119] width 35 height 12
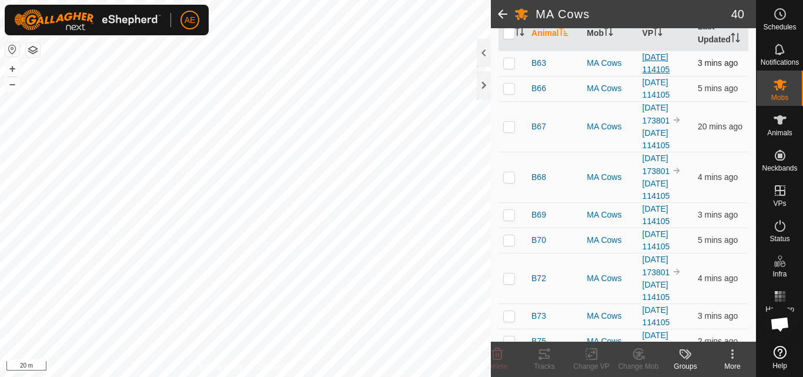
scroll to position [145, 0]
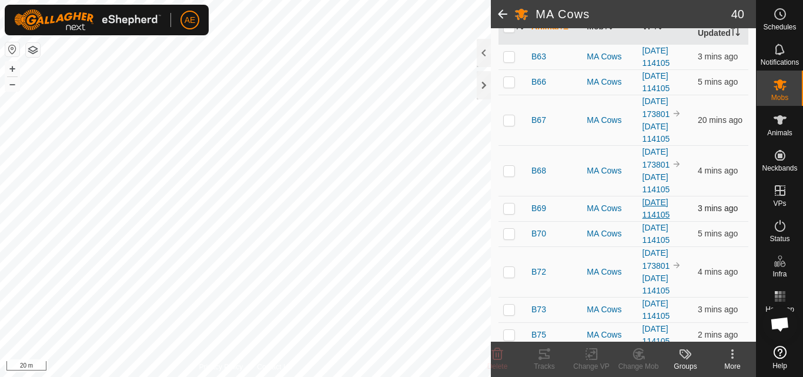
click at [649, 219] on link "[DATE] 114105" at bounding box center [656, 209] width 28 height 22
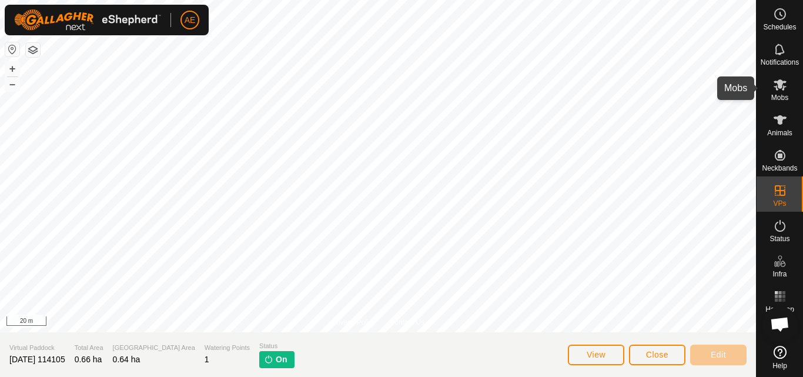
click at [778, 92] on es-mob-svg-icon at bounding box center [779, 84] width 21 height 19
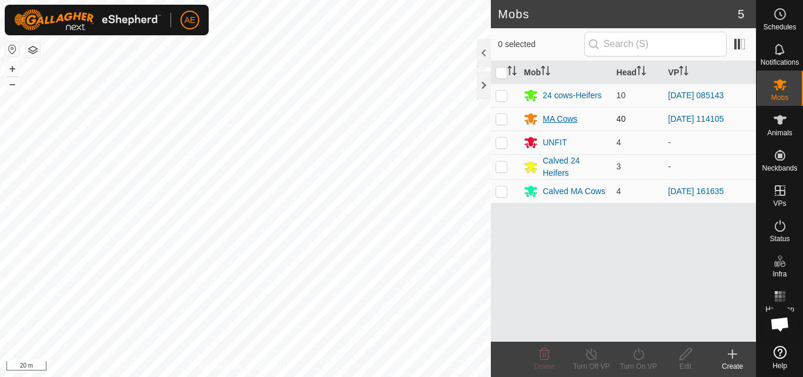
click at [573, 119] on div "MA Cows" at bounding box center [560, 119] width 35 height 12
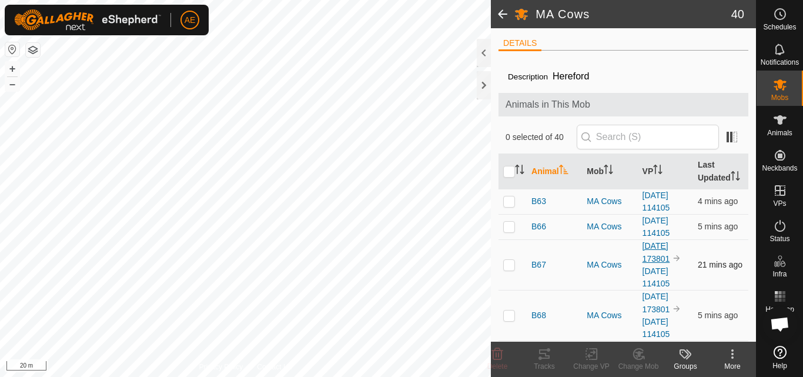
click at [660, 260] on link "[DATE] 173801" at bounding box center [656, 252] width 28 height 22
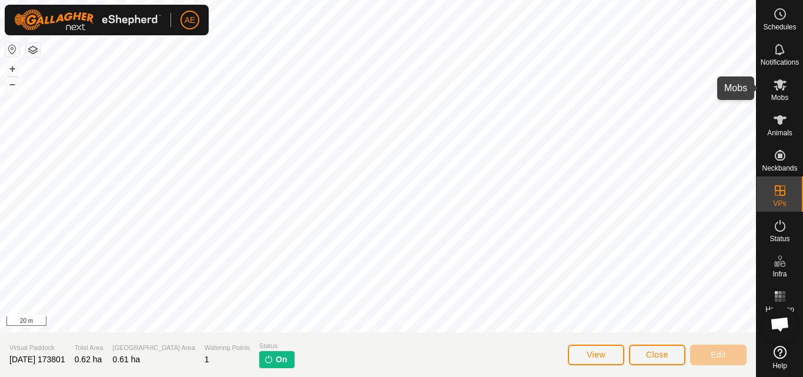
click at [788, 92] on es-mob-svg-icon at bounding box center [779, 84] width 21 height 19
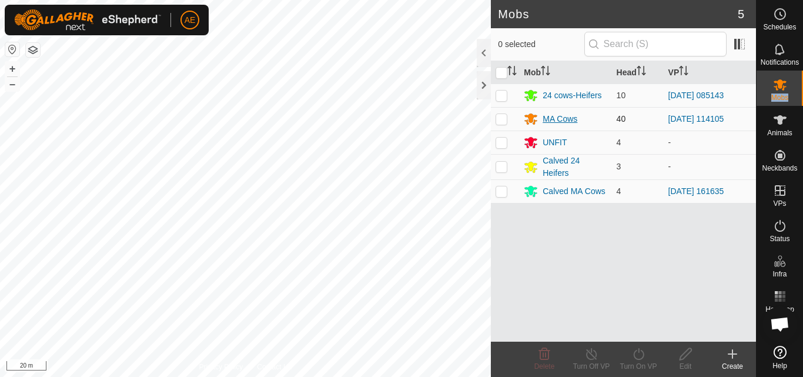
click at [554, 120] on div "MA Cows" at bounding box center [560, 119] width 35 height 12
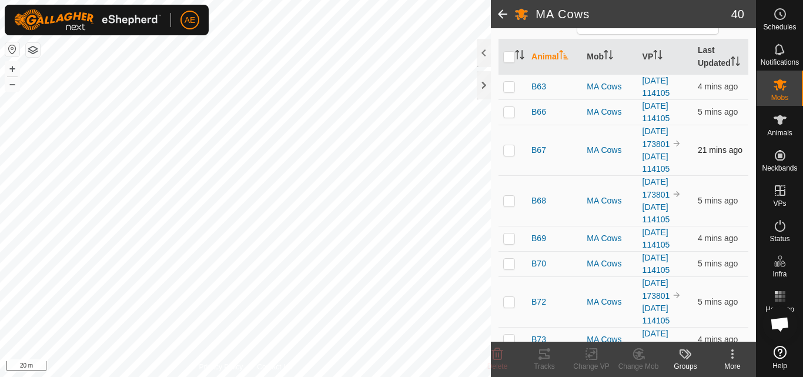
scroll to position [116, 0]
click at [646, 223] on link "[DATE] 114105" at bounding box center [656, 212] width 28 height 22
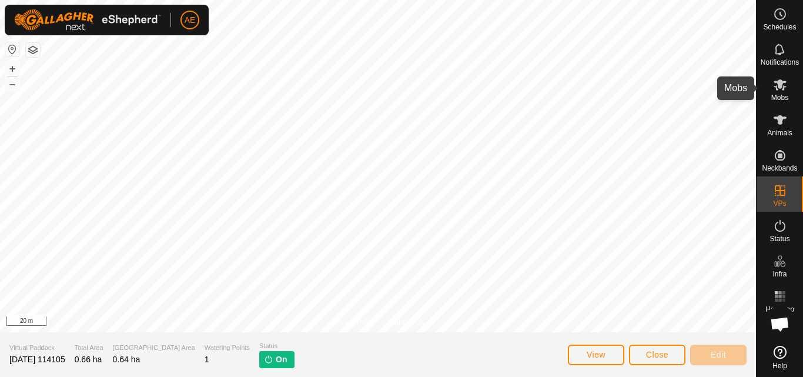
click at [784, 88] on icon at bounding box center [780, 84] width 13 height 11
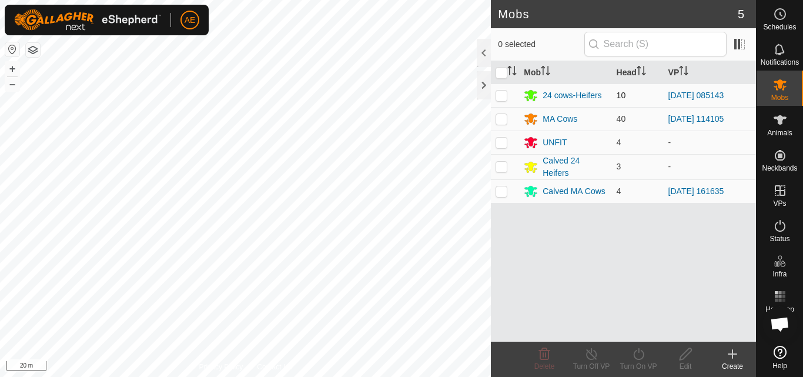
click at [500, 97] on p-checkbox at bounding box center [502, 95] width 12 height 9
checkbox input "true"
click at [591, 360] on icon at bounding box center [591, 354] width 15 height 14
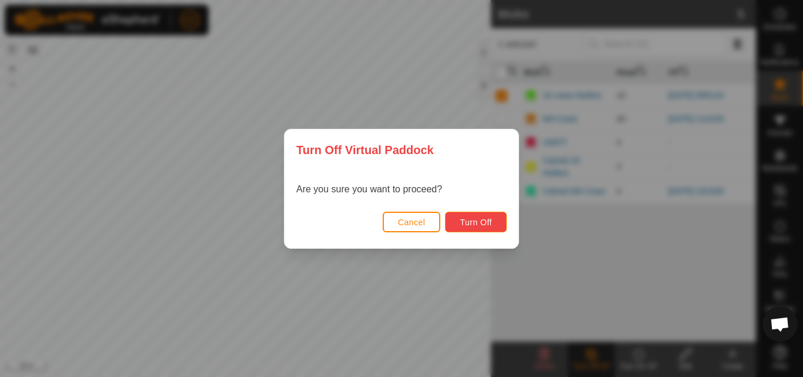
click at [498, 223] on button "Turn Off" at bounding box center [476, 222] width 62 height 21
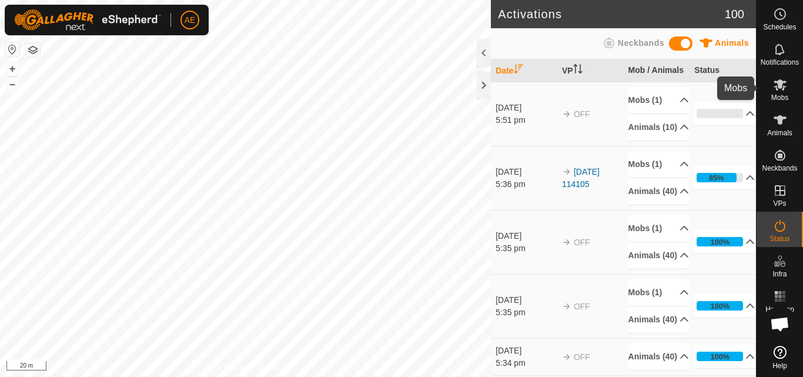
click at [776, 94] on span "Mobs" at bounding box center [779, 97] width 17 height 7
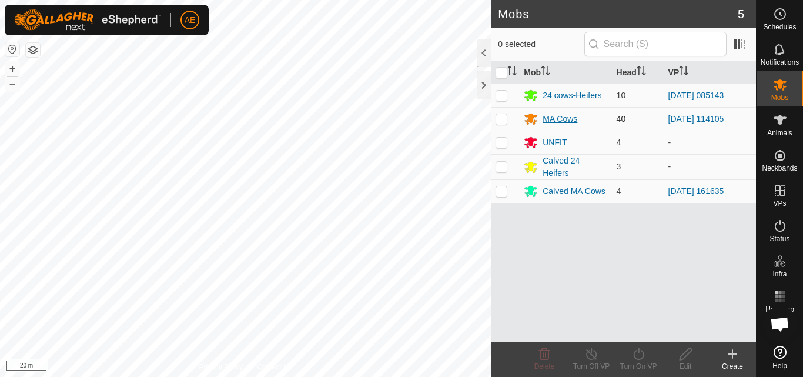
click at [563, 118] on div "MA Cows" at bounding box center [560, 119] width 35 height 12
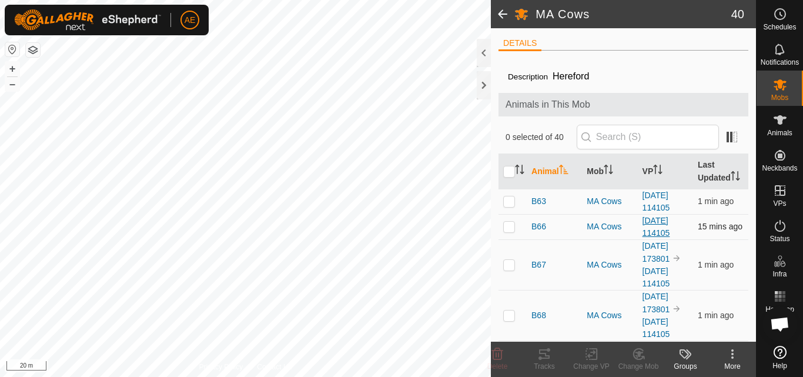
click at [652, 237] on link "[DATE] 114105" at bounding box center [656, 227] width 28 height 22
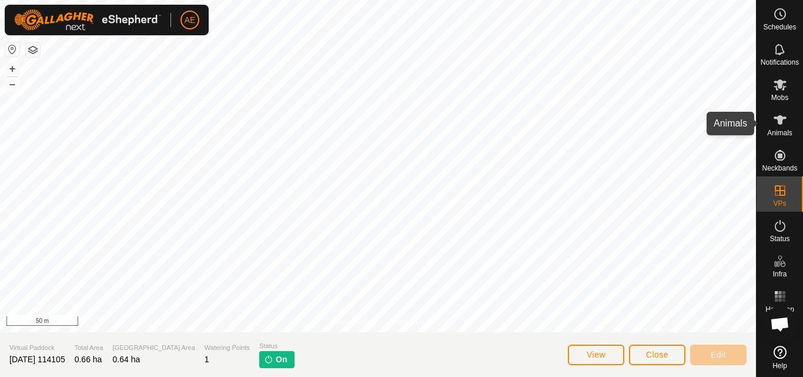
click at [782, 119] on icon at bounding box center [780, 119] width 13 height 9
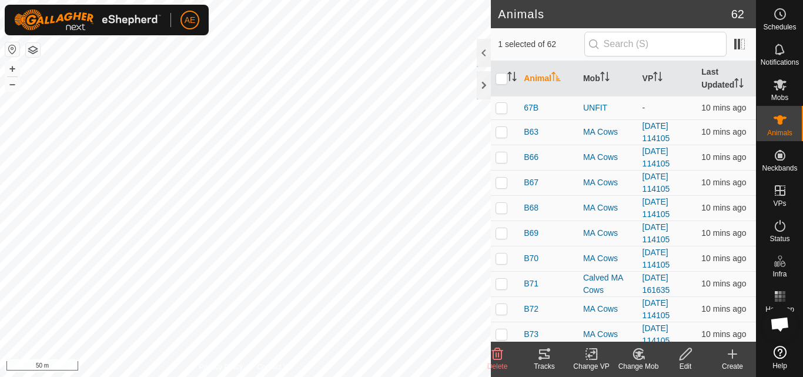
click at [637, 355] on icon at bounding box center [636, 356] width 3 height 4
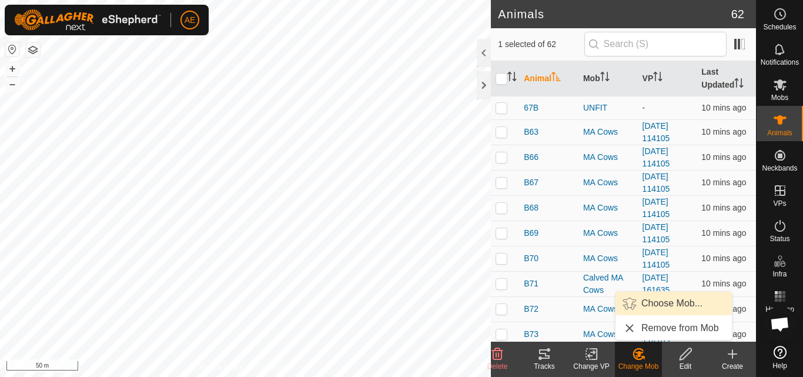
click at [660, 304] on link "Choose Mob..." at bounding box center [673, 304] width 116 height 24
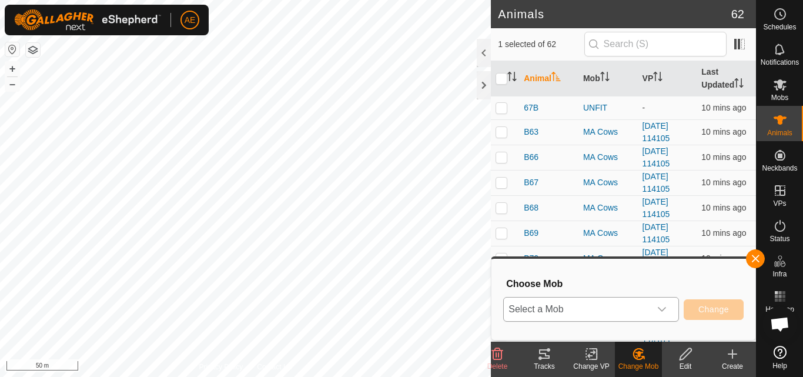
click at [665, 309] on icon "dropdown trigger" at bounding box center [661, 308] width 9 height 9
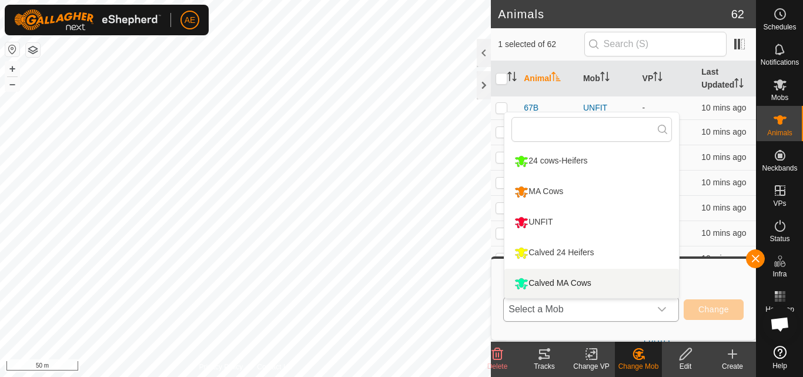
click at [631, 285] on li "Calved MA Cows" at bounding box center [591, 283] width 175 height 29
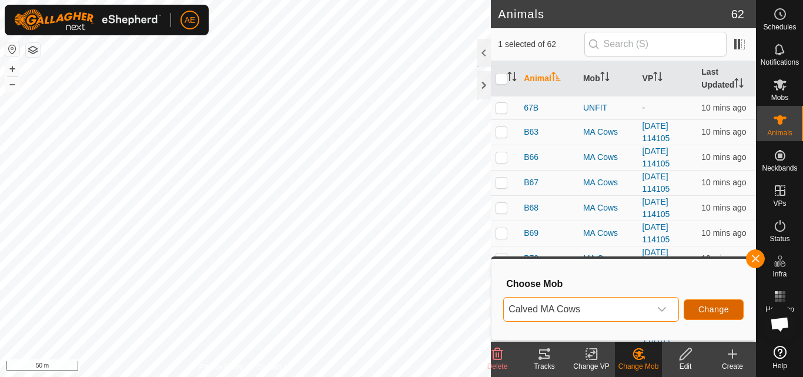
click at [711, 305] on span "Change" at bounding box center [713, 308] width 31 height 9
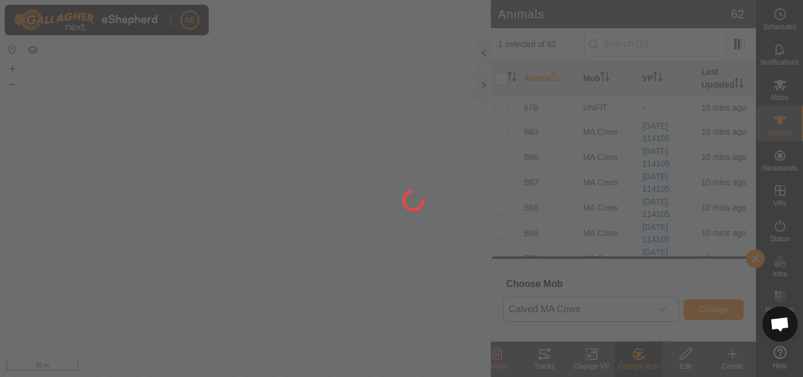
checkbox input "false"
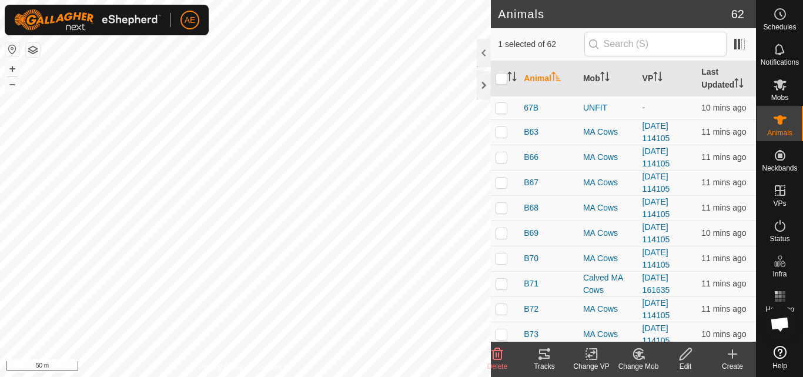
click at [646, 360] on change-mob-svg-icon at bounding box center [638, 354] width 47 height 14
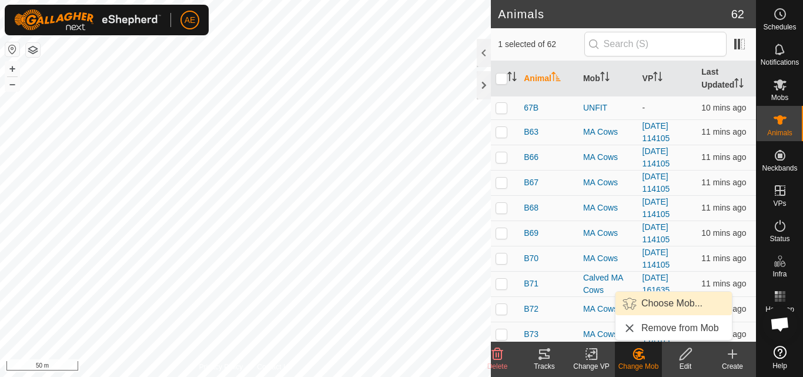
click at [663, 307] on link "Choose Mob..." at bounding box center [673, 304] width 116 height 24
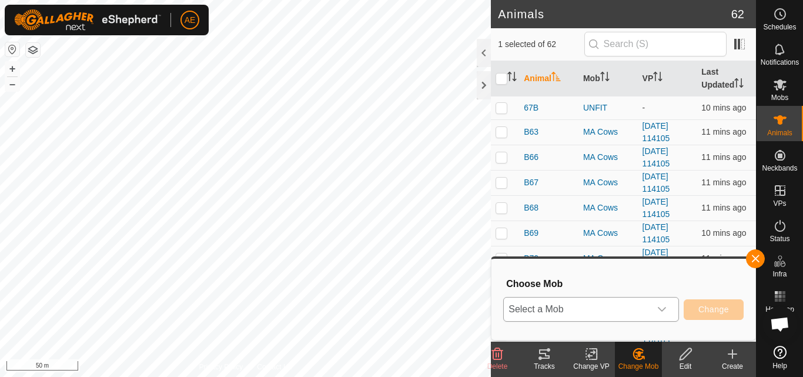
click at [664, 309] on icon "dropdown trigger" at bounding box center [662, 309] width 8 height 5
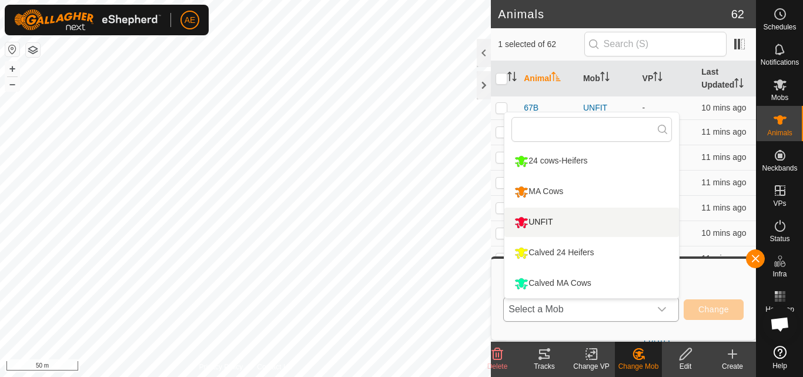
click at [553, 221] on li "UNFIT" at bounding box center [591, 222] width 175 height 29
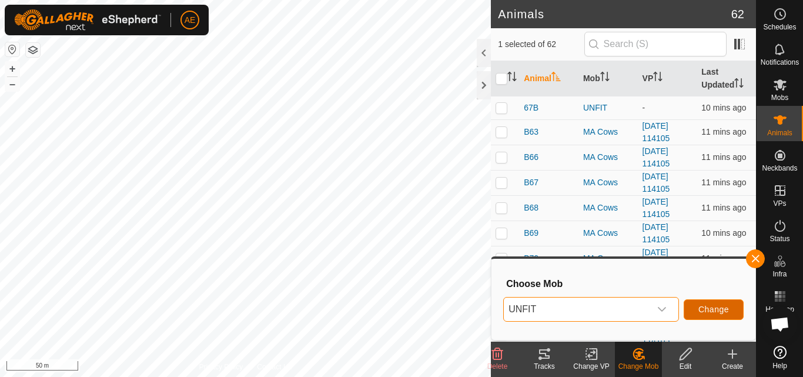
click at [707, 312] on span "Change" at bounding box center [713, 308] width 31 height 9
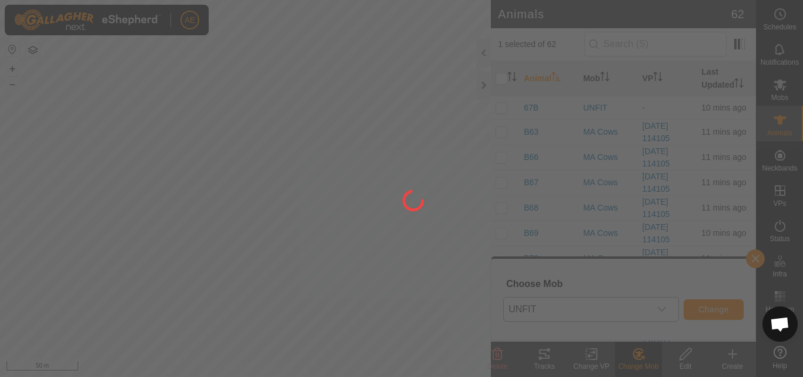
checkbox input "false"
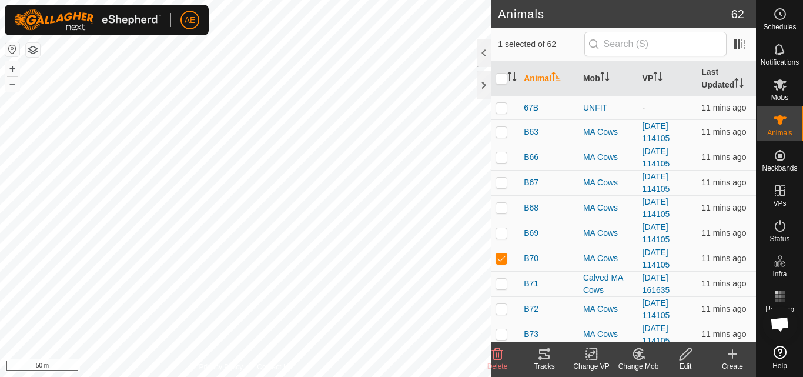
click at [637, 358] on icon at bounding box center [638, 354] width 15 height 14
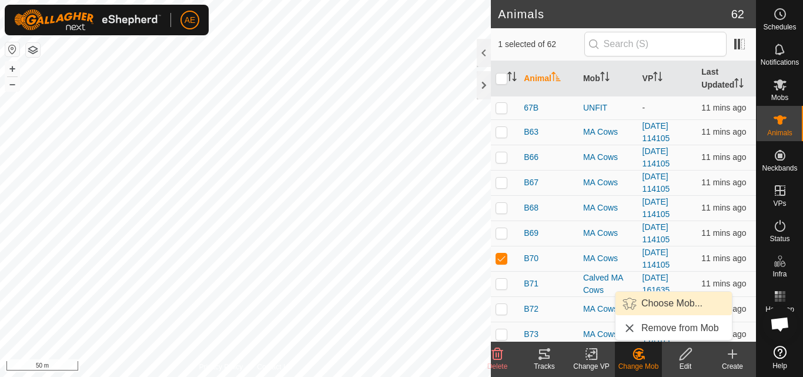
click at [652, 302] on link "Choose Mob..." at bounding box center [673, 304] width 116 height 24
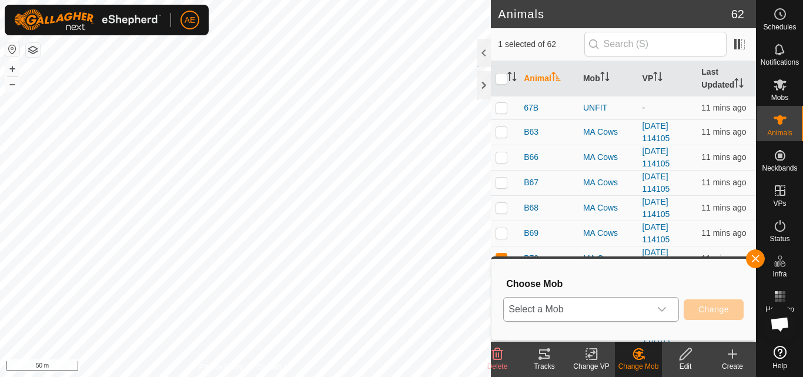
click at [665, 307] on icon "dropdown trigger" at bounding box center [662, 309] width 8 height 5
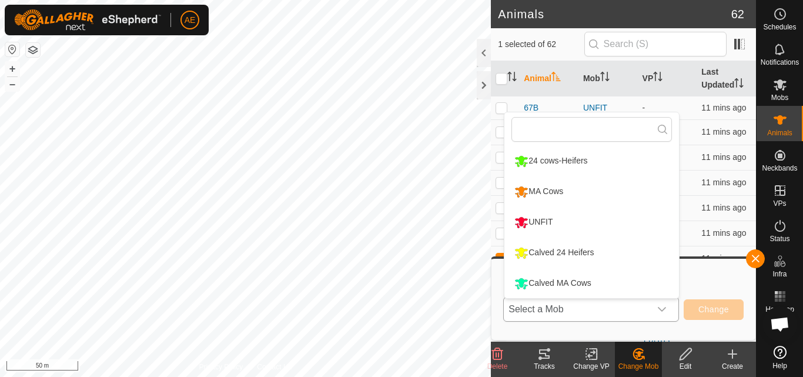
click at [546, 223] on li "UNFIT" at bounding box center [591, 222] width 175 height 29
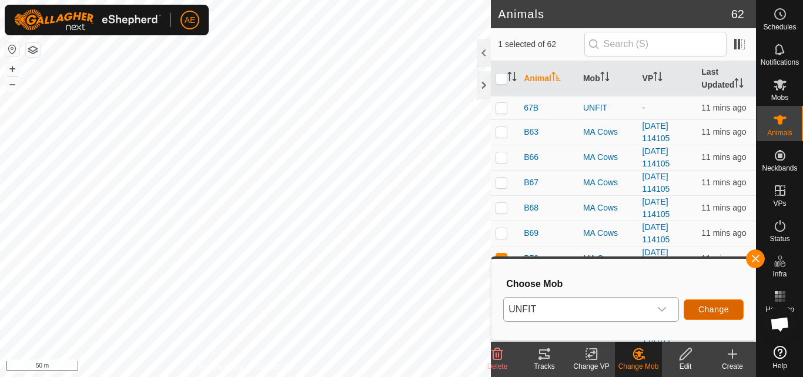
click at [725, 310] on span "Change" at bounding box center [713, 308] width 31 height 9
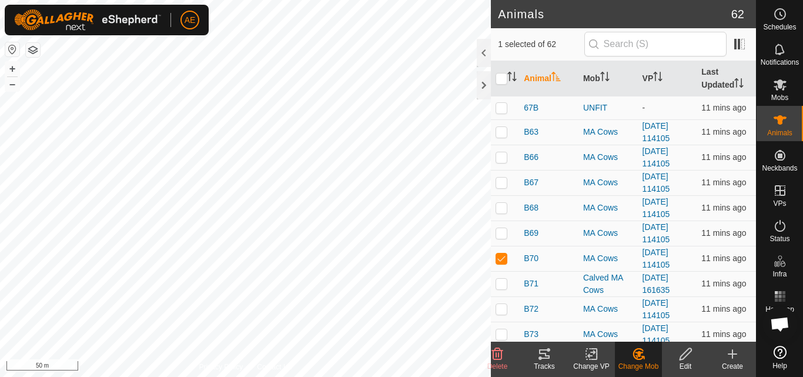
checkbox input "false"
click at [641, 358] on icon at bounding box center [638, 354] width 10 height 11
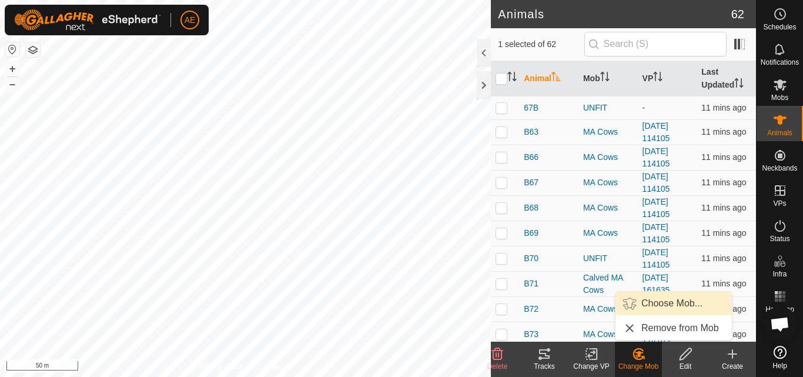
click at [658, 305] on link "Choose Mob..." at bounding box center [673, 304] width 116 height 24
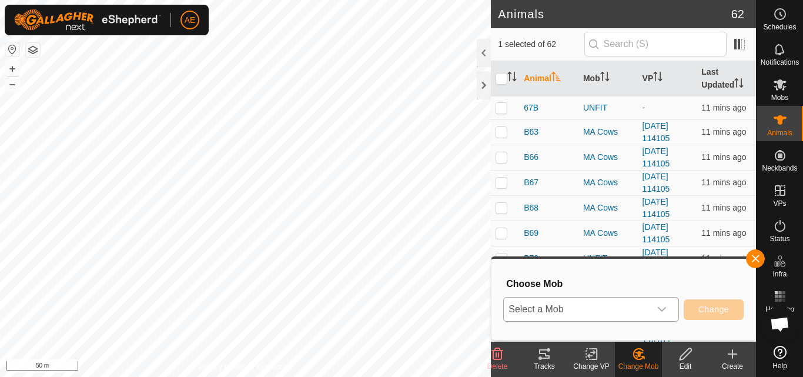
click at [662, 307] on icon "dropdown trigger" at bounding box center [661, 308] width 9 height 9
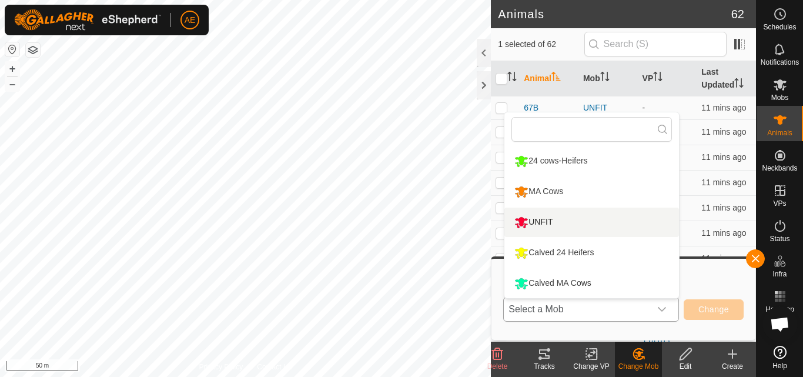
click at [559, 213] on li "UNFIT" at bounding box center [591, 222] width 175 height 29
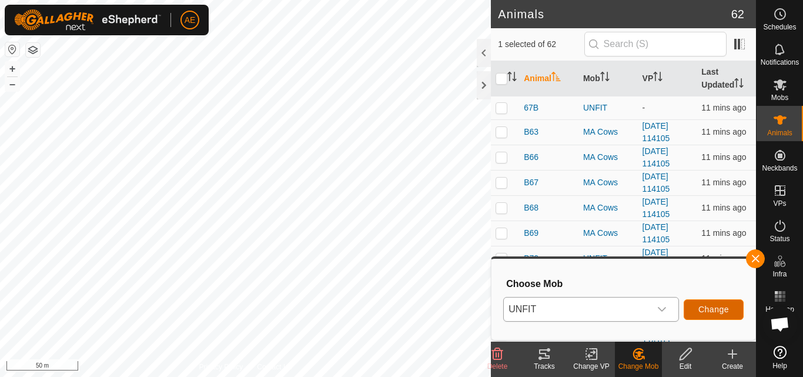
click at [734, 304] on button "Change" at bounding box center [714, 309] width 60 height 21
checkbox input "false"
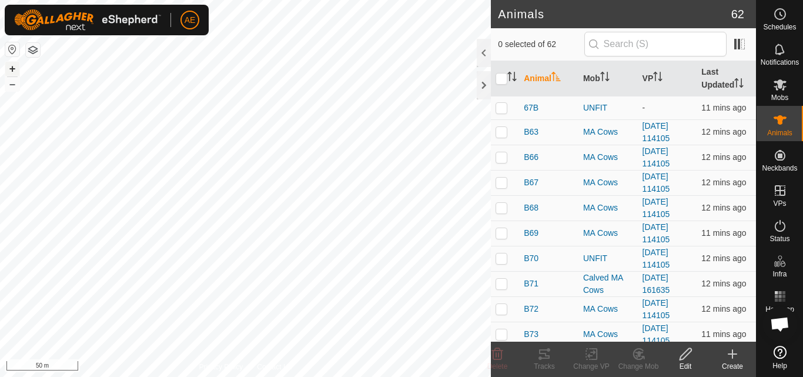
click at [9, 69] on button "+" at bounding box center [12, 69] width 14 height 14
checkbox input "true"
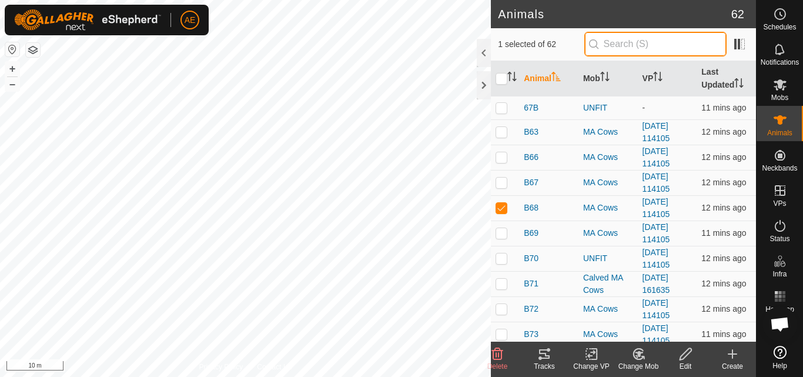
click at [616, 44] on input "text" at bounding box center [655, 44] width 142 height 25
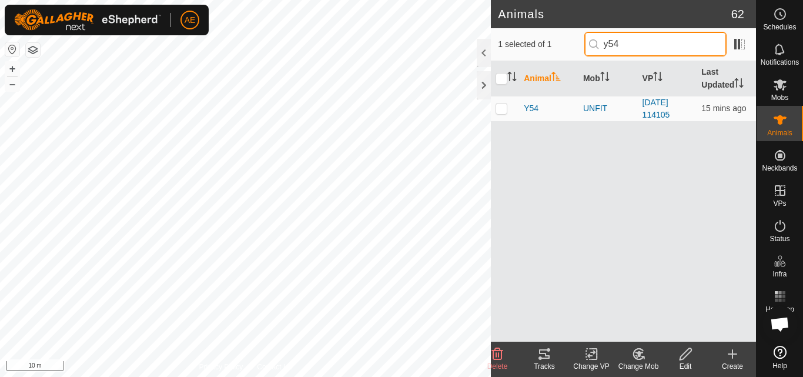
type input "y54"
click at [12, 89] on button "–" at bounding box center [12, 84] width 14 height 14
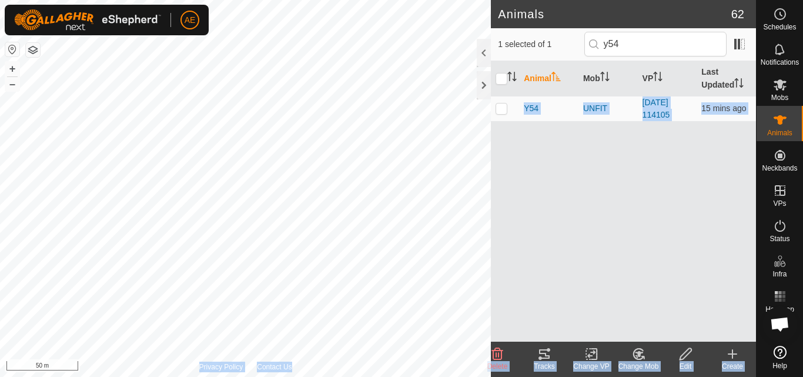
click at [446, 308] on div "Animals 62 1 selected of 1 y54 Animal Mob VP Last Updated Y54 UNFIT [DATE] 1141…" at bounding box center [378, 188] width 756 height 377
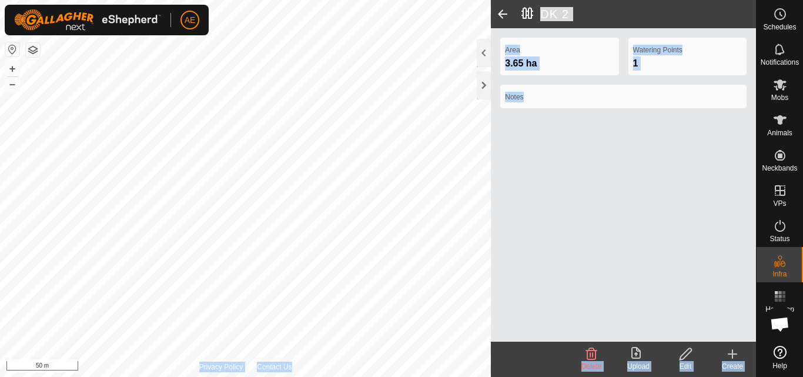
click at [498, 14] on span at bounding box center [503, 14] width 24 height 28
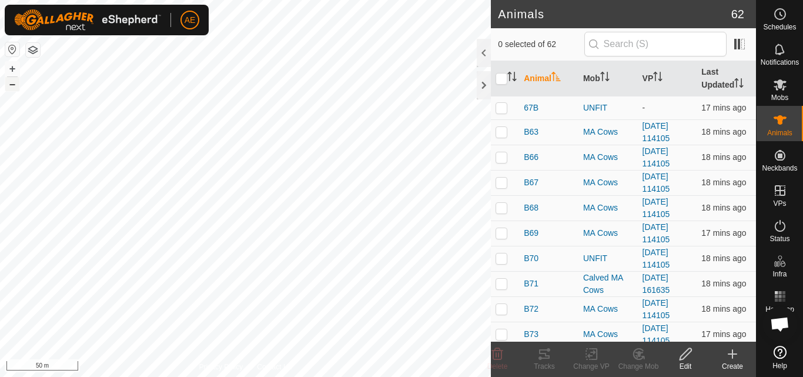
click at [10, 88] on button "–" at bounding box center [12, 84] width 14 height 14
click at [649, 49] on input "text" at bounding box center [655, 44] width 142 height 25
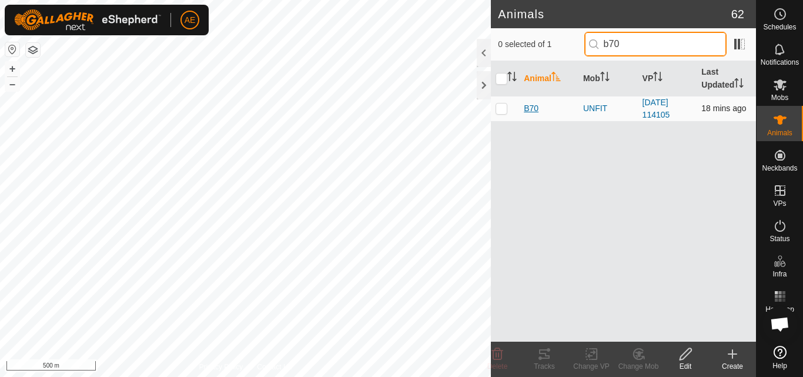
type input "b70"
click at [530, 111] on span "B70" at bounding box center [531, 108] width 15 height 12
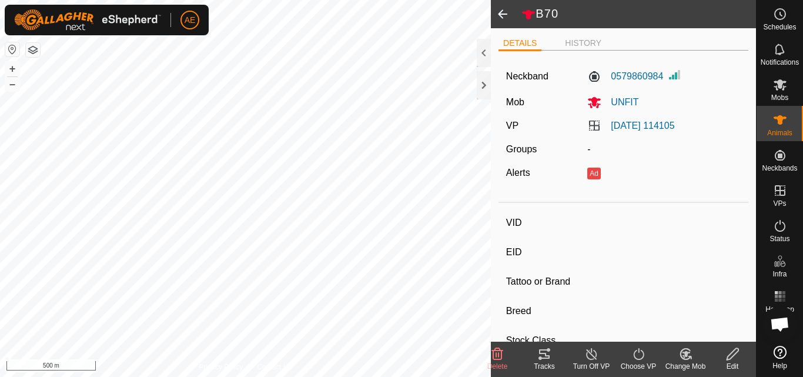
type input "B70"
type input "942000036165940"
type input "-"
type input "Hereford"
type input "-"
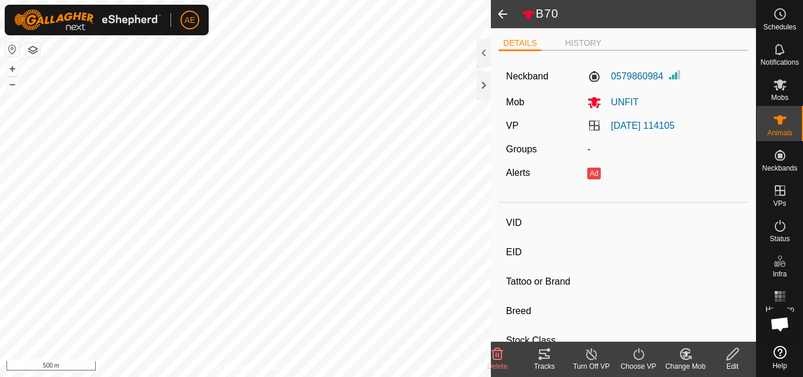
type input "Pregnant"
type input "0 kg"
type input "-"
click at [503, 17] on span at bounding box center [503, 14] width 24 height 28
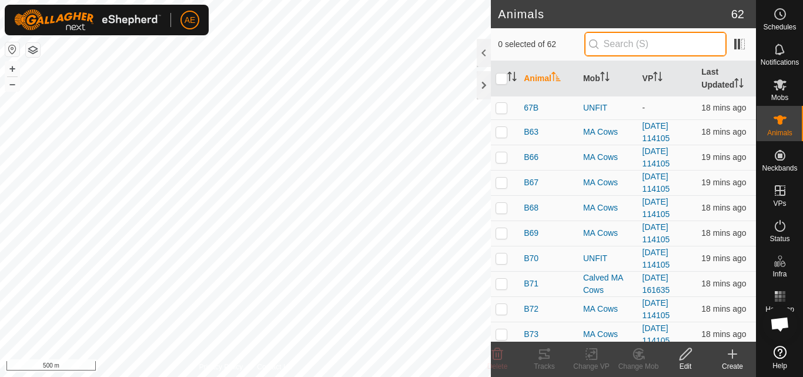
click at [617, 36] on input "text" at bounding box center [655, 44] width 142 height 25
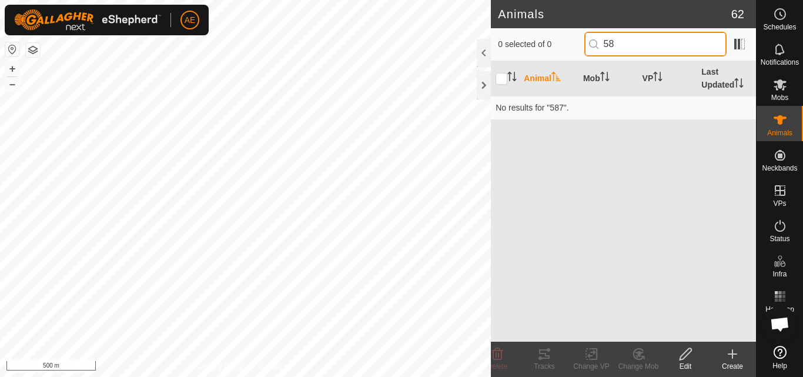
type input "5"
click at [652, 48] on input "022587" at bounding box center [655, 44] width 142 height 25
type input "0"
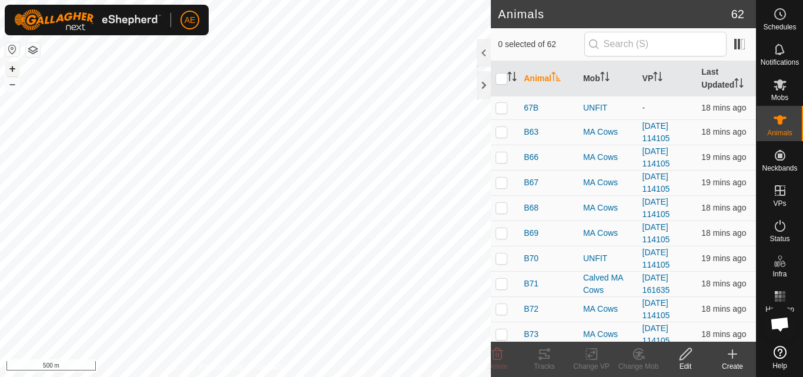
click at [11, 72] on button "+" at bounding box center [12, 69] width 14 height 14
click at [633, 358] on icon at bounding box center [638, 354] width 15 height 14
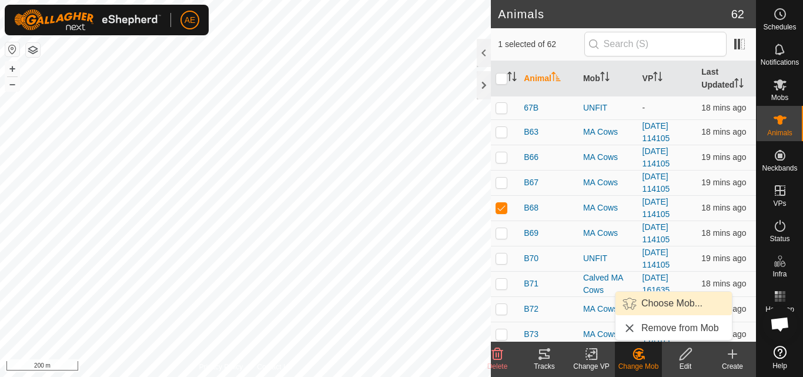
click at [660, 306] on link "Choose Mob..." at bounding box center [673, 304] width 116 height 24
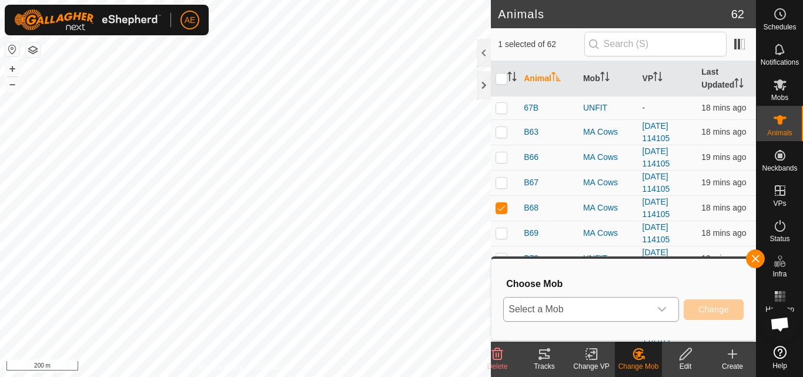
click at [665, 309] on icon "dropdown trigger" at bounding box center [662, 309] width 8 height 5
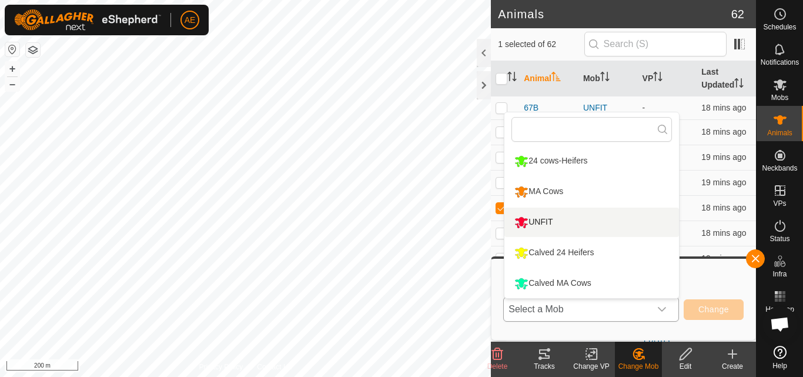
click at [543, 225] on li "UNFIT" at bounding box center [591, 222] width 175 height 29
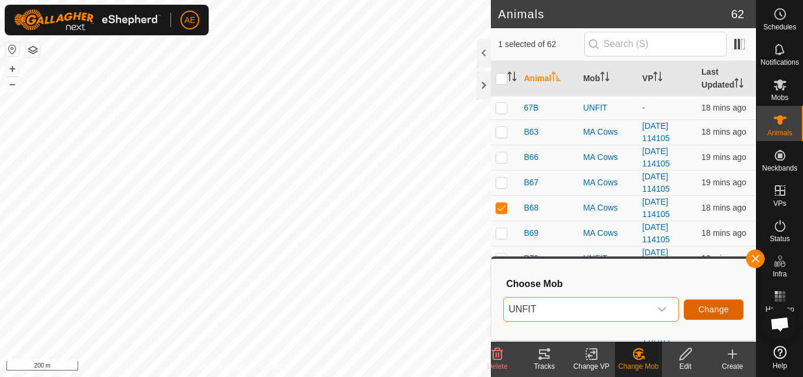
click at [717, 310] on span "Change" at bounding box center [713, 308] width 31 height 9
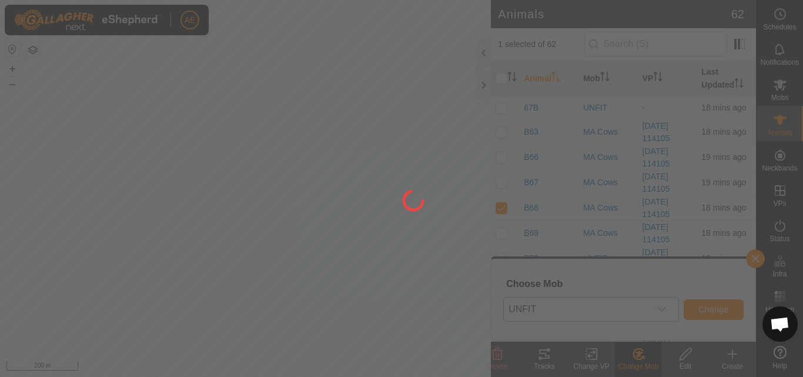
checkbox input "false"
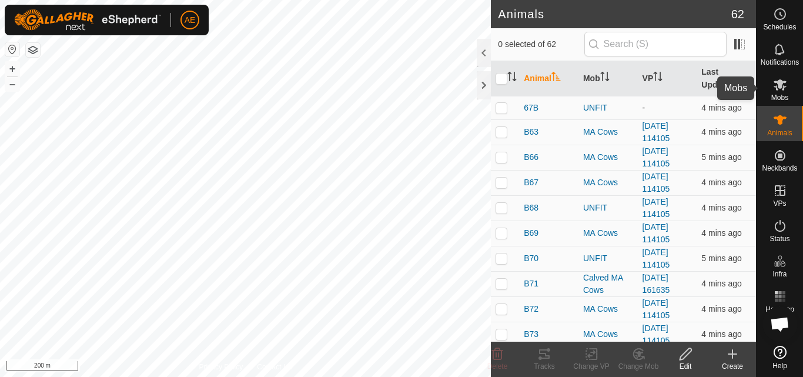
click at [778, 92] on es-mob-svg-icon at bounding box center [779, 84] width 21 height 19
